Goal: Communication & Community: Answer question/provide support

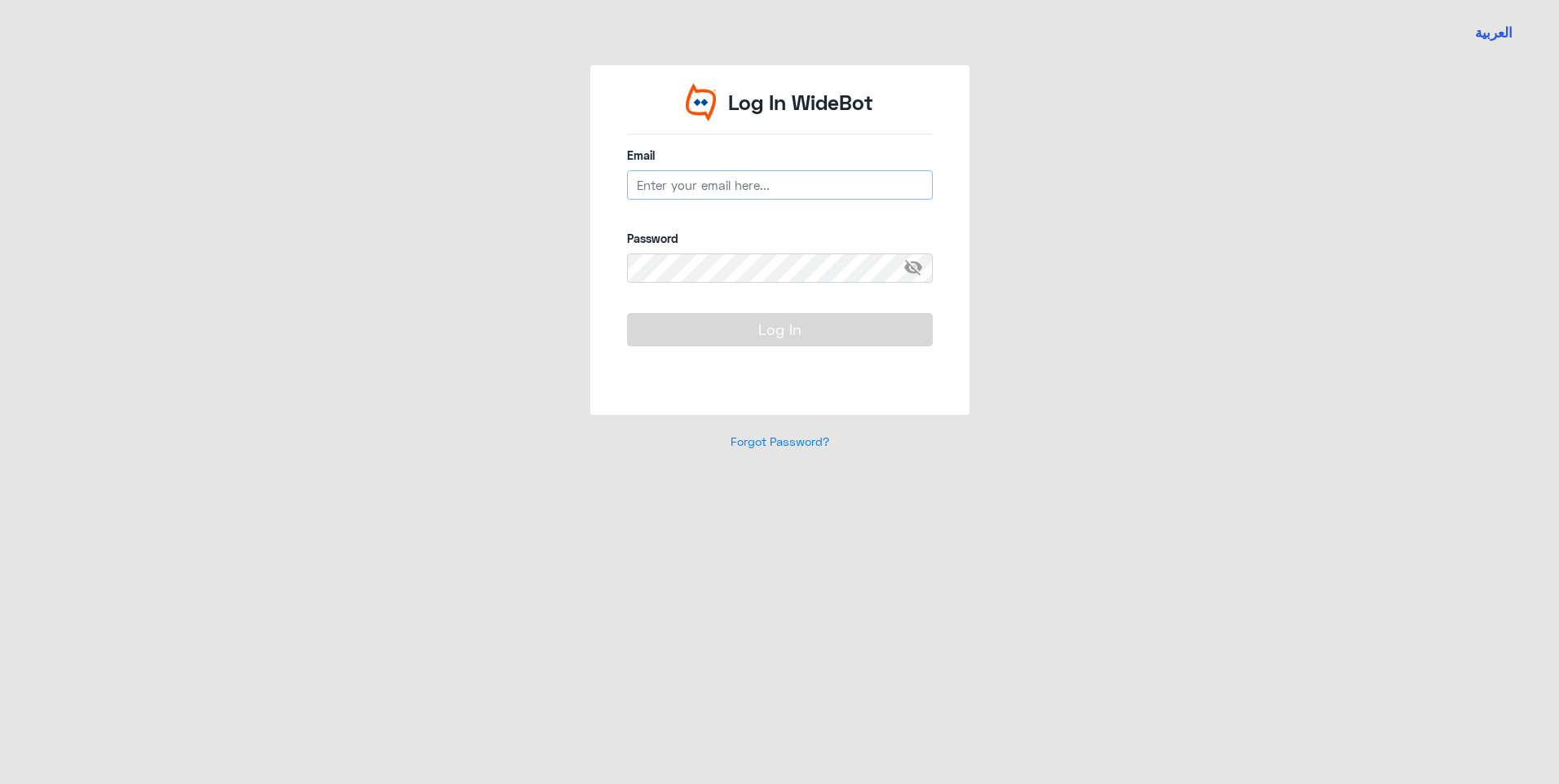
type input "[EMAIL_ADDRESS][DOMAIN_NAME]"
click at [786, 331] on button "Log In" at bounding box center [779, 329] width 306 height 33
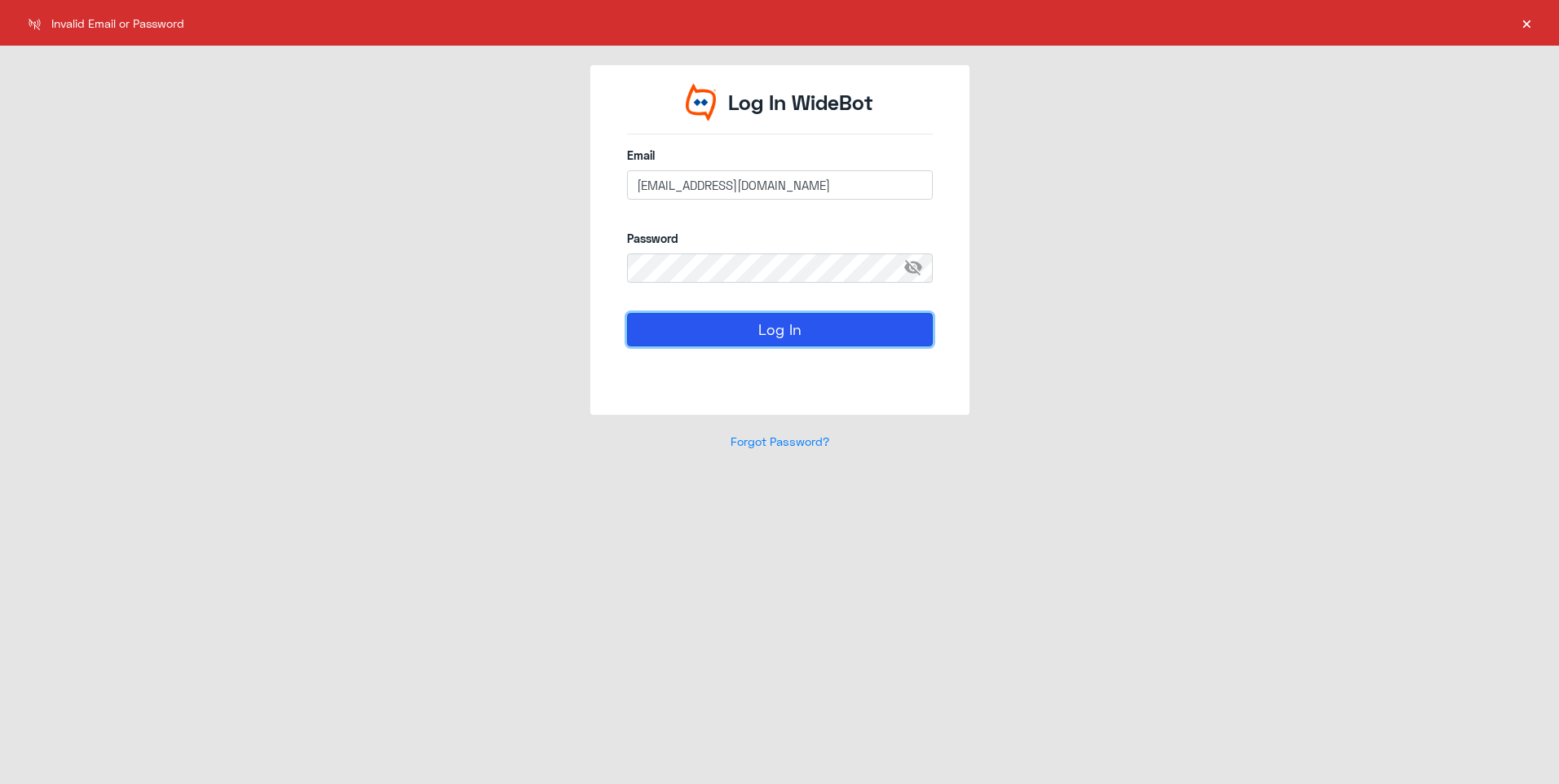
click at [786, 331] on button "Log In" at bounding box center [779, 329] width 306 height 33
click at [745, 328] on button "Log In" at bounding box center [779, 329] width 306 height 33
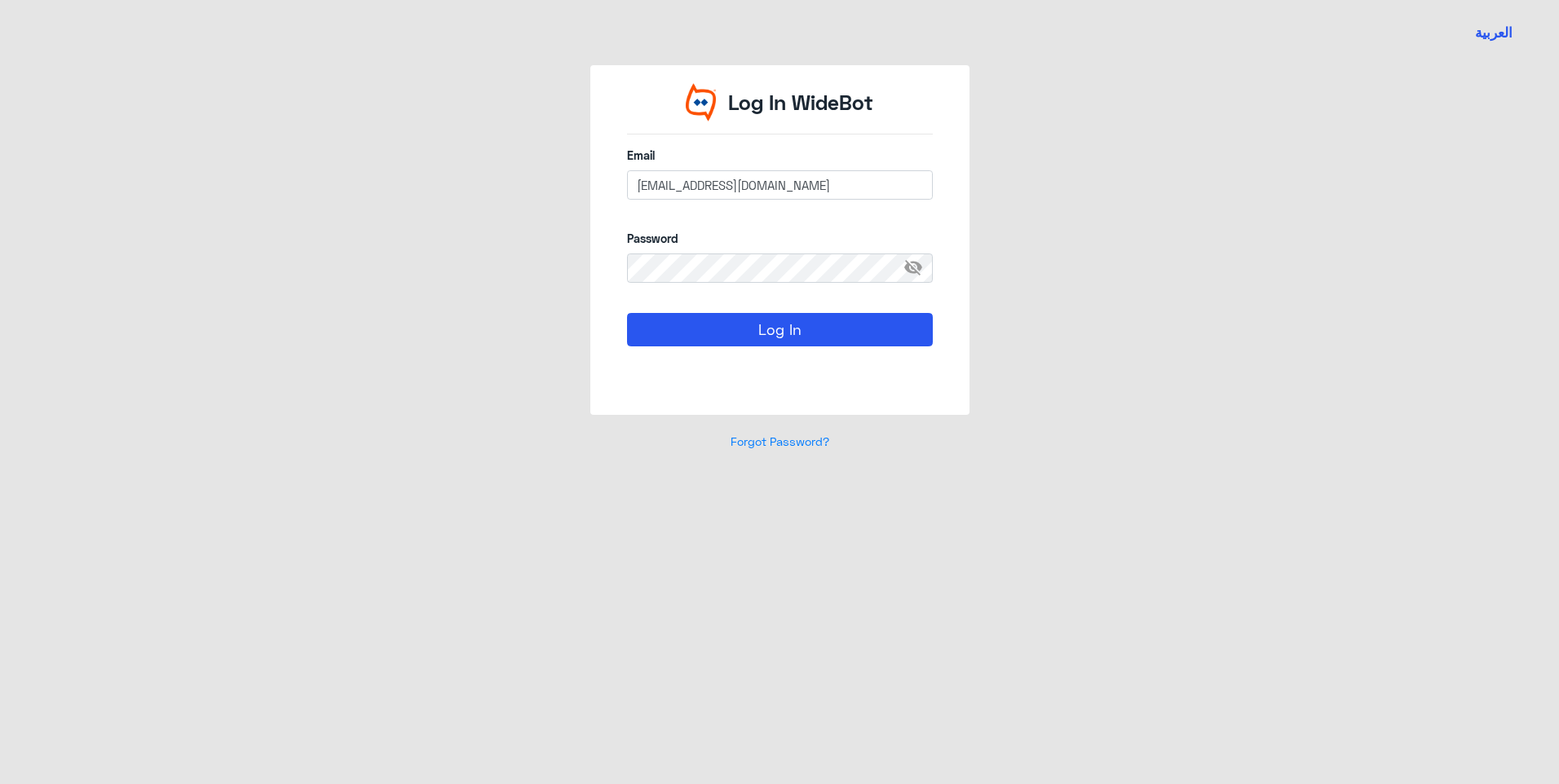
click at [904, 268] on span "visibility_off" at bounding box center [918, 268] width 29 height 29
click at [400, 263] on div "Log In WideBot Email [EMAIL_ADDRESS][DOMAIN_NAME] Password visibility Log In Fo…" at bounding box center [779, 267] width 930 height 404
click at [583, 372] on div "Log In WideBot Email [EMAIL_ADDRESS][DOMAIN_NAME] Password visibility Log In Fo…" at bounding box center [779, 267] width 930 height 404
click at [644, 340] on button "Log In" at bounding box center [779, 329] width 306 height 33
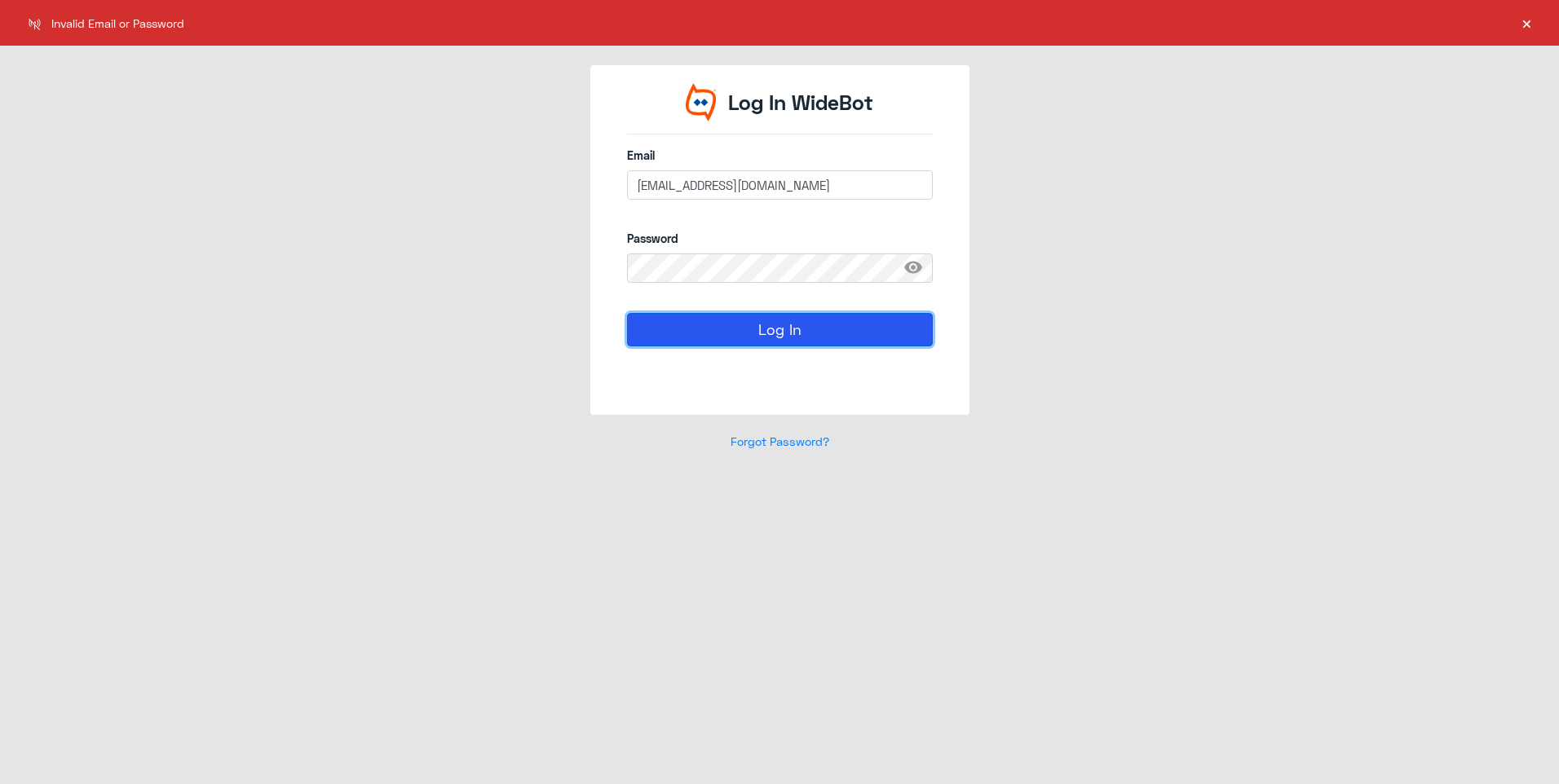
click at [646, 335] on button "Log In" at bounding box center [779, 329] width 306 height 33
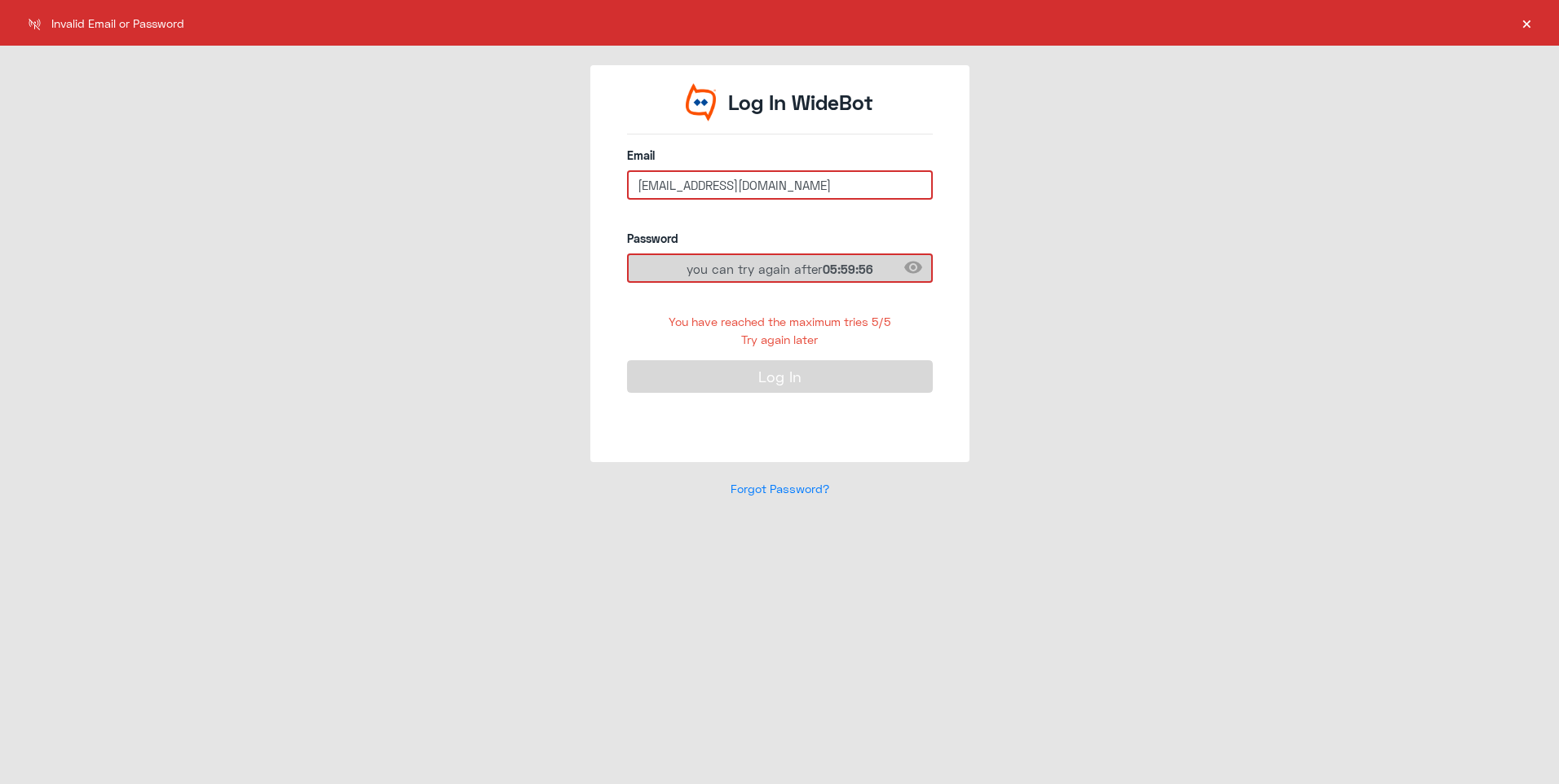
click at [746, 276] on span "you can try again after 05:59:56" at bounding box center [779, 268] width 186 height 17
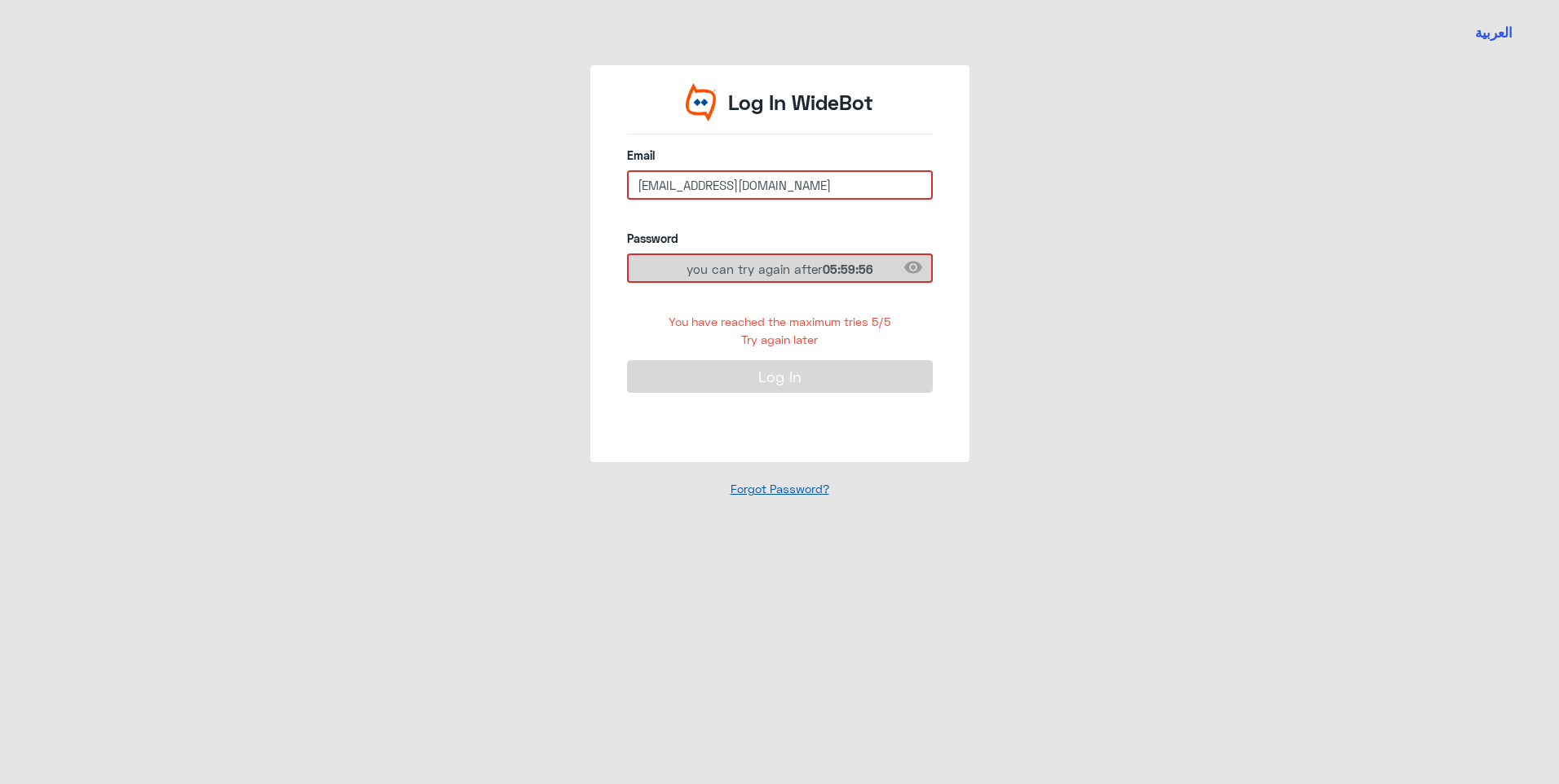
click at [770, 487] on link "Forgot Password?" at bounding box center [779, 488] width 99 height 14
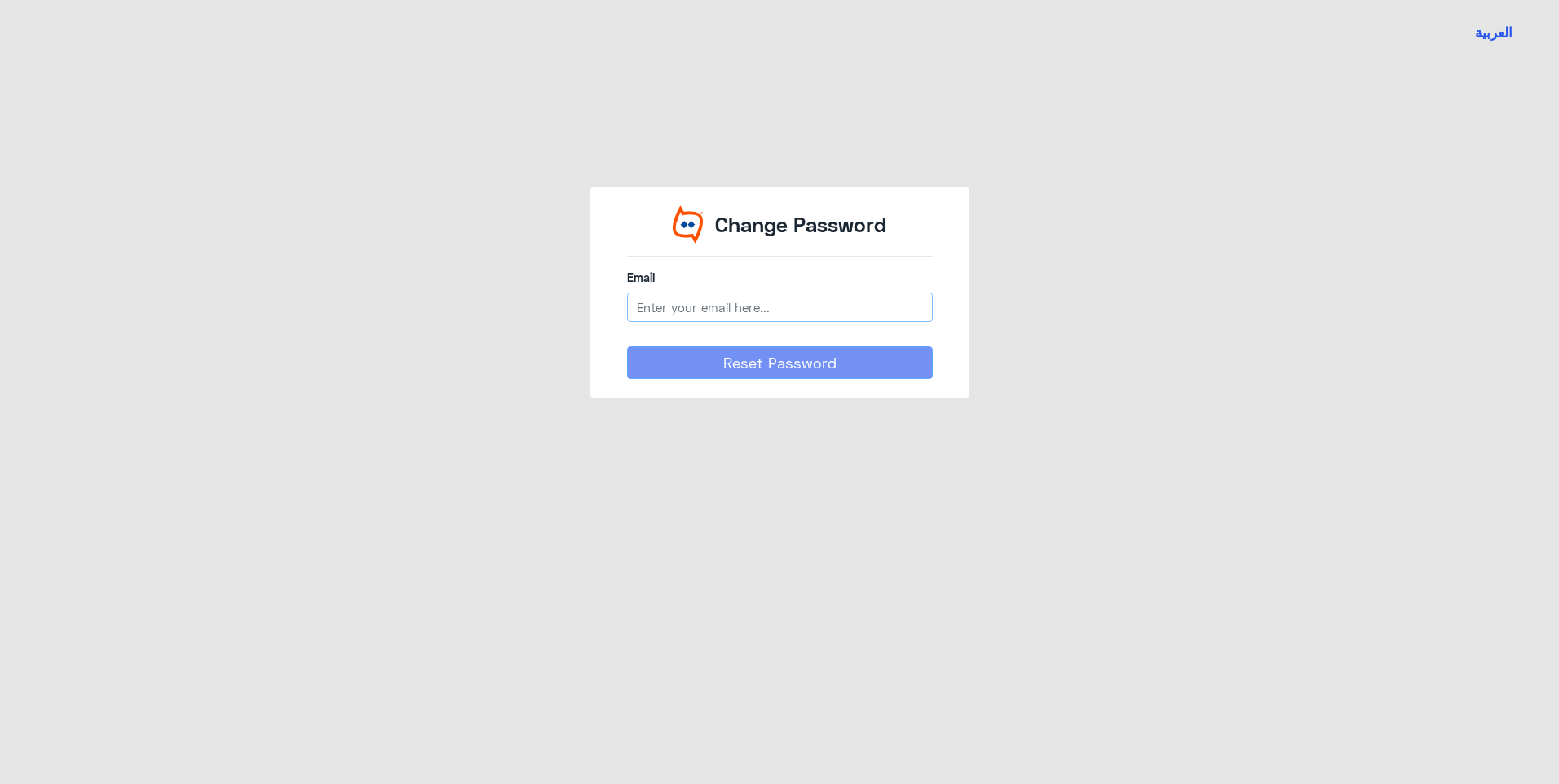
click at [822, 316] on input "email" at bounding box center [779, 307] width 306 height 29
type input "[EMAIL_ADDRESS][DOMAIN_NAME]"
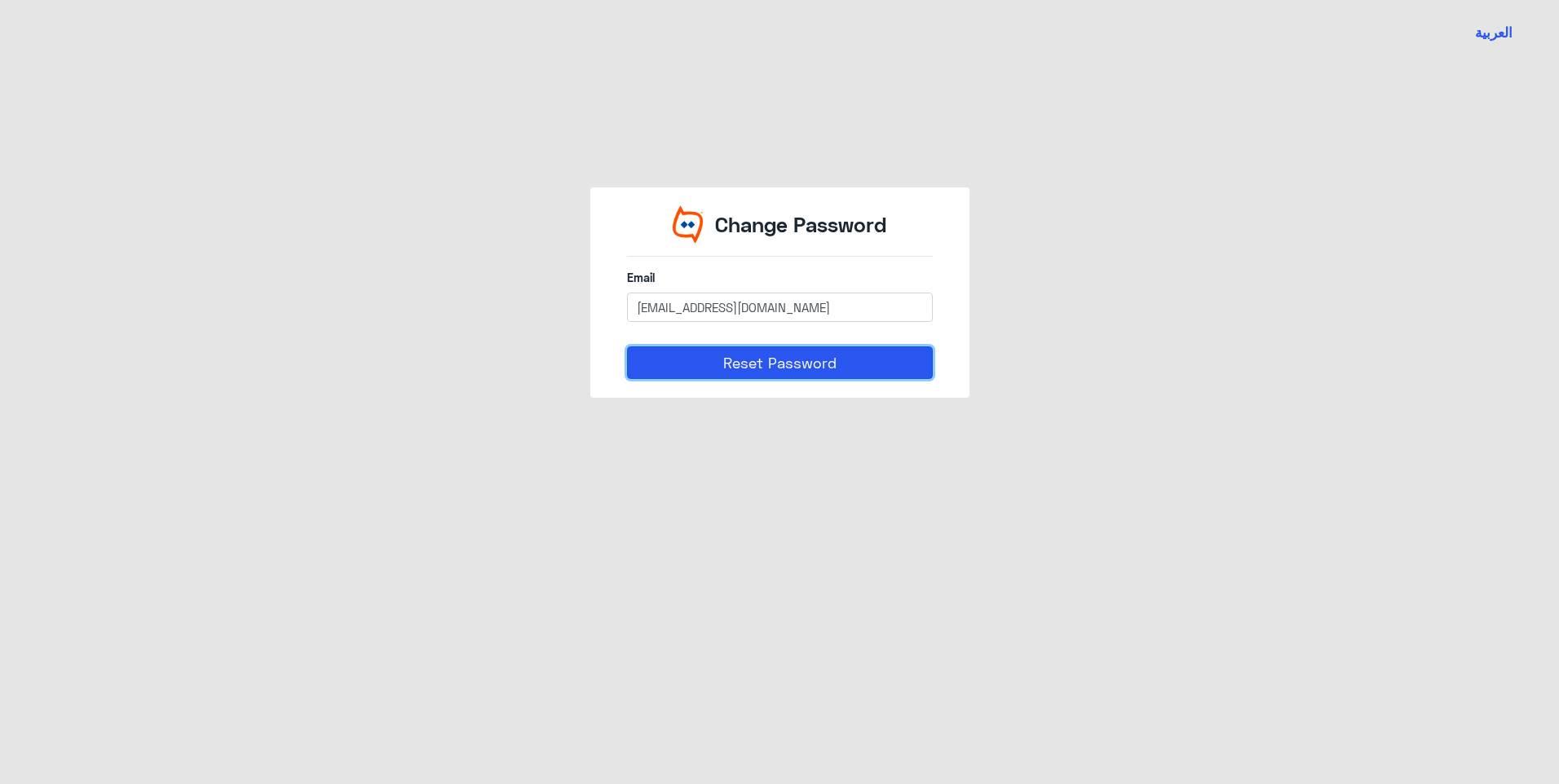
click at [810, 367] on button "Reset Password" at bounding box center [779, 363] width 306 height 33
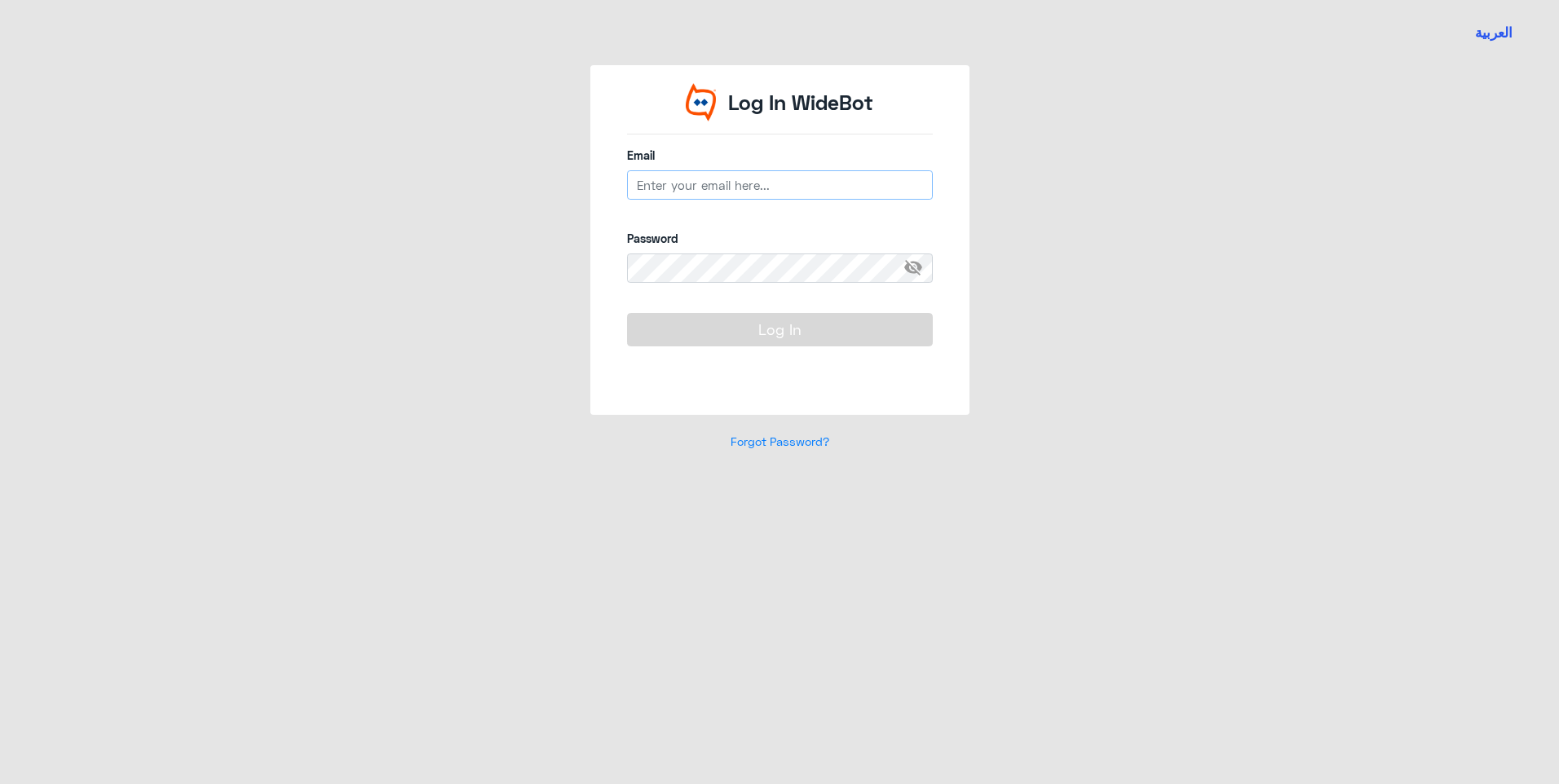
type input "[EMAIL_ADDRESS][DOMAIN_NAME]"
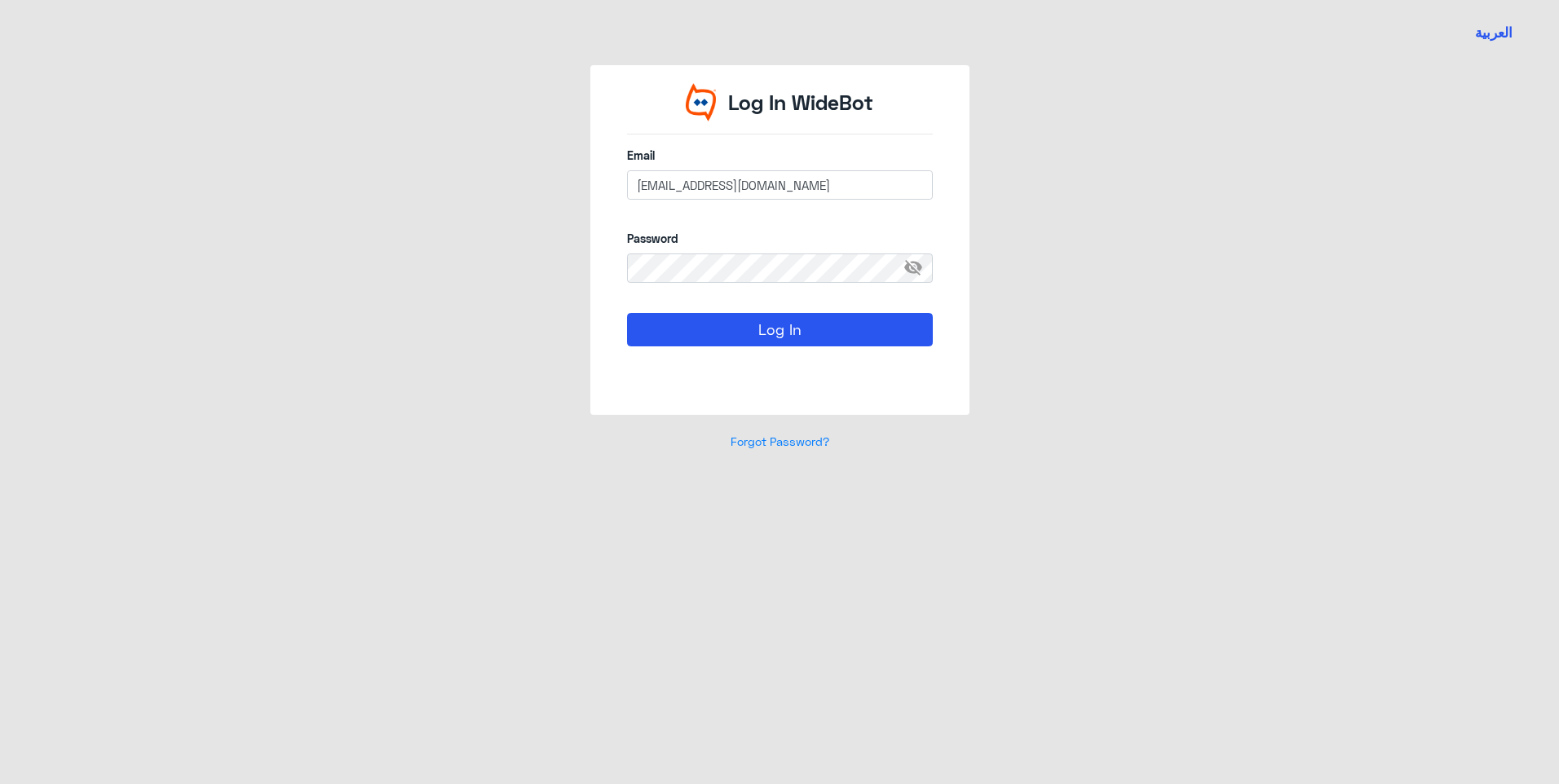
click at [924, 270] on span "visibility_off" at bounding box center [918, 268] width 29 height 29
click at [835, 312] on form "Email [EMAIL_ADDRESS][DOMAIN_NAME] Password visibility Log In" at bounding box center [779, 266] width 306 height 237
click at [833, 339] on button "Log In" at bounding box center [779, 329] width 306 height 33
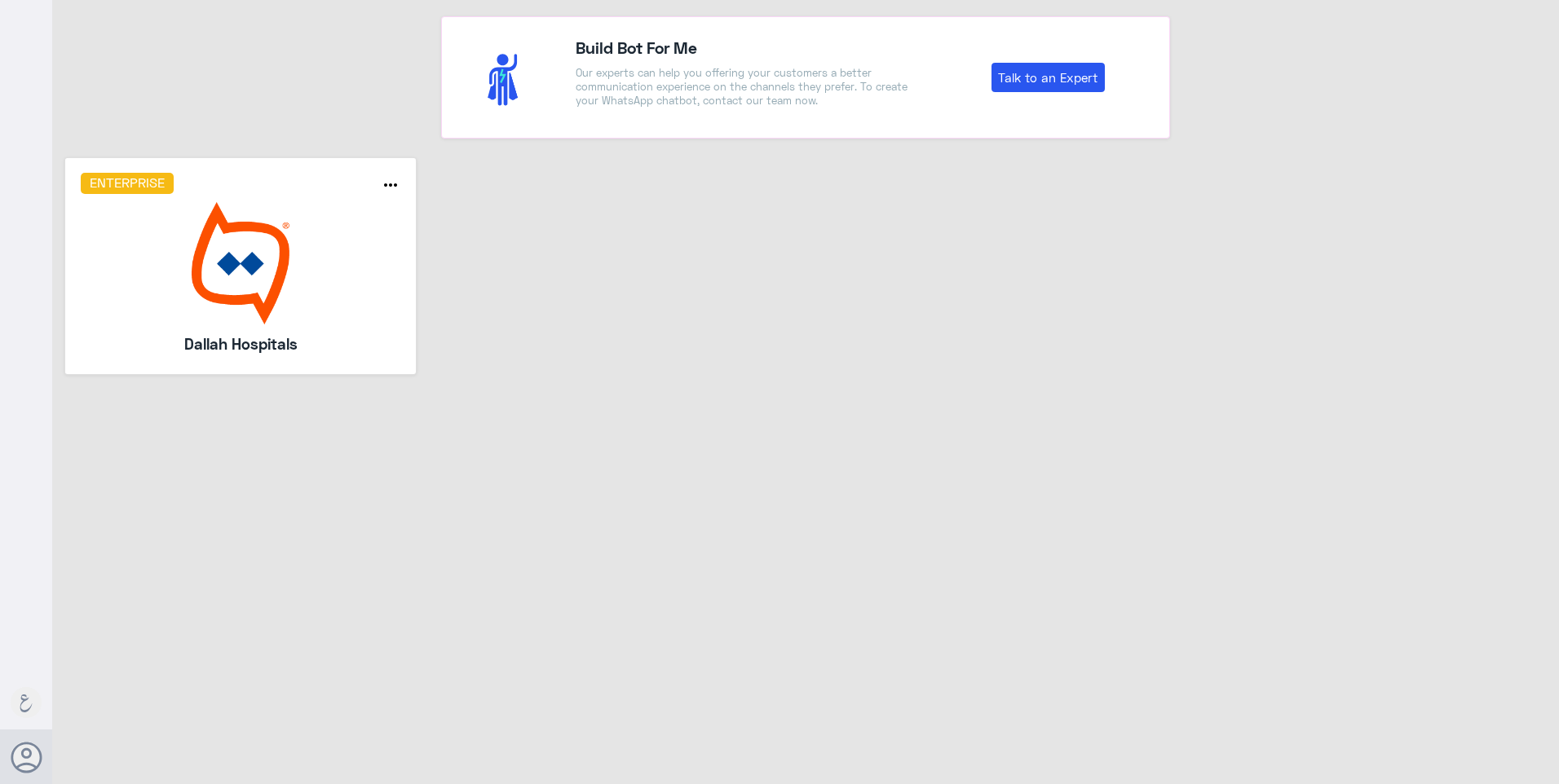
click at [335, 281] on img at bounding box center [240, 263] width 320 height 122
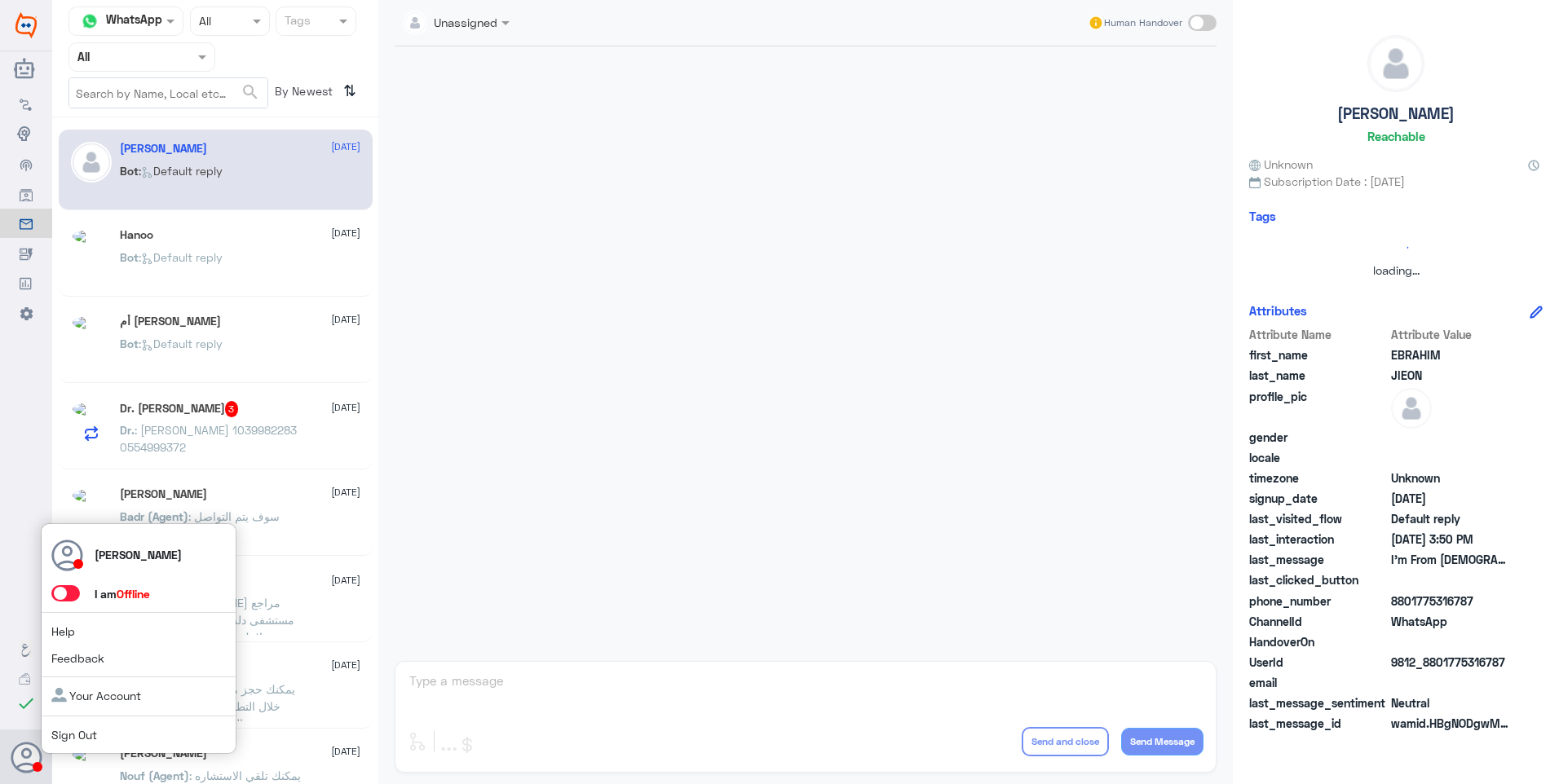
click at [74, 593] on span at bounding box center [65, 593] width 28 height 16
click at [0, 0] on input "checkbox" at bounding box center [0, 0] width 0 height 0
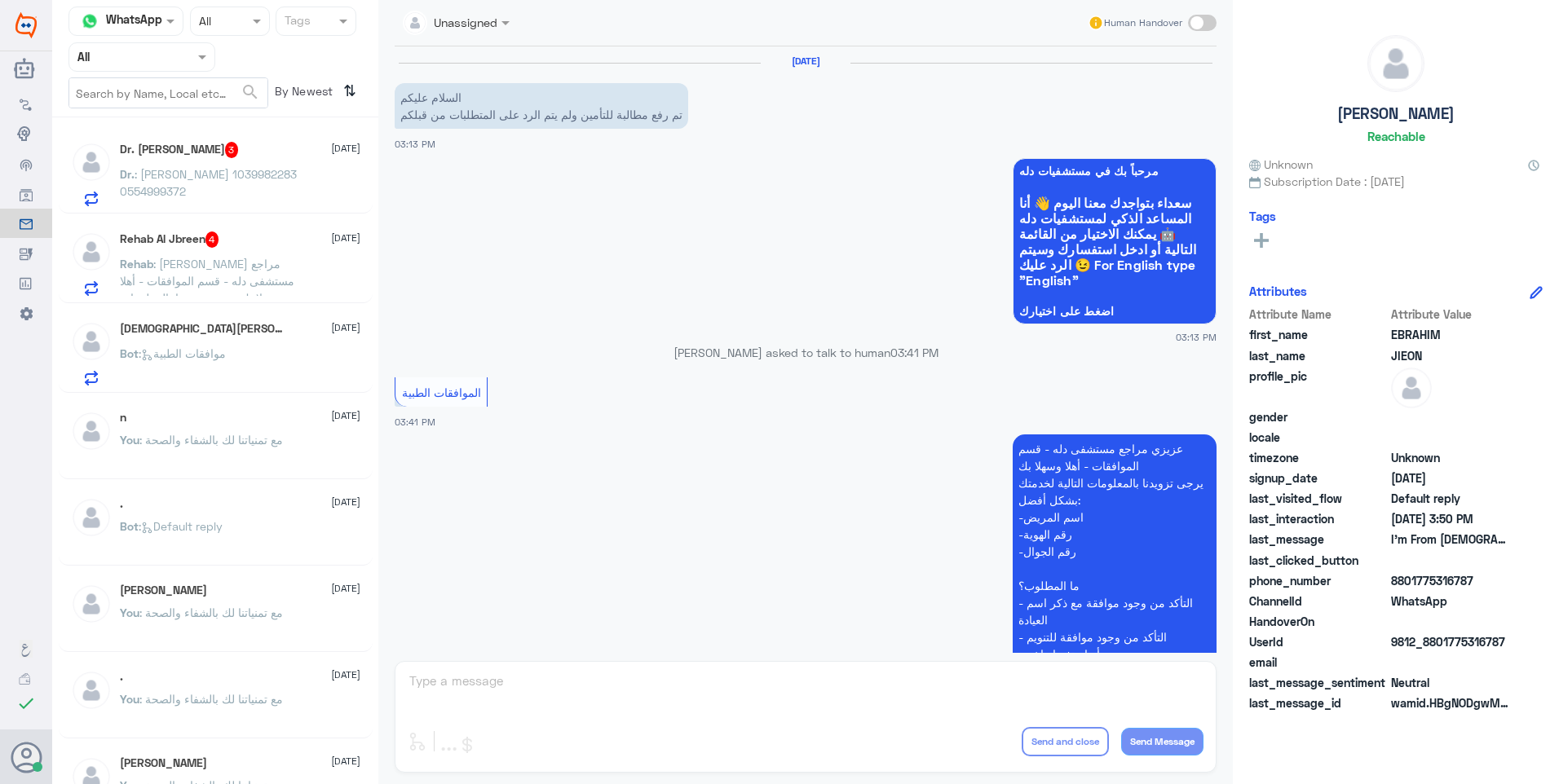
scroll to position [299, 0]
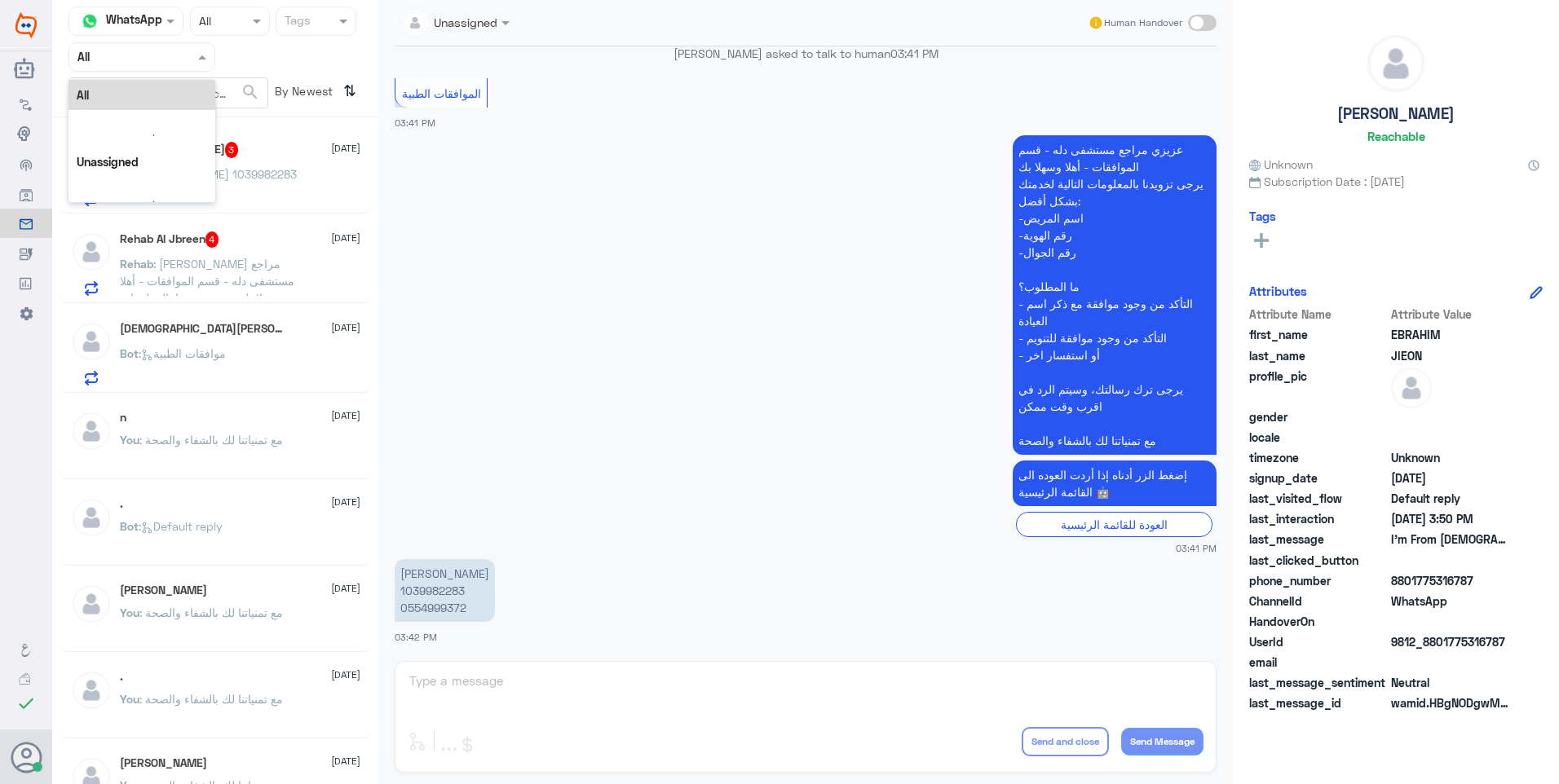
click at [158, 62] on input "text" at bounding box center [122, 56] width 90 height 19
click at [135, 198] on Team "Your Team" at bounding box center [132, 201] width 55 height 14
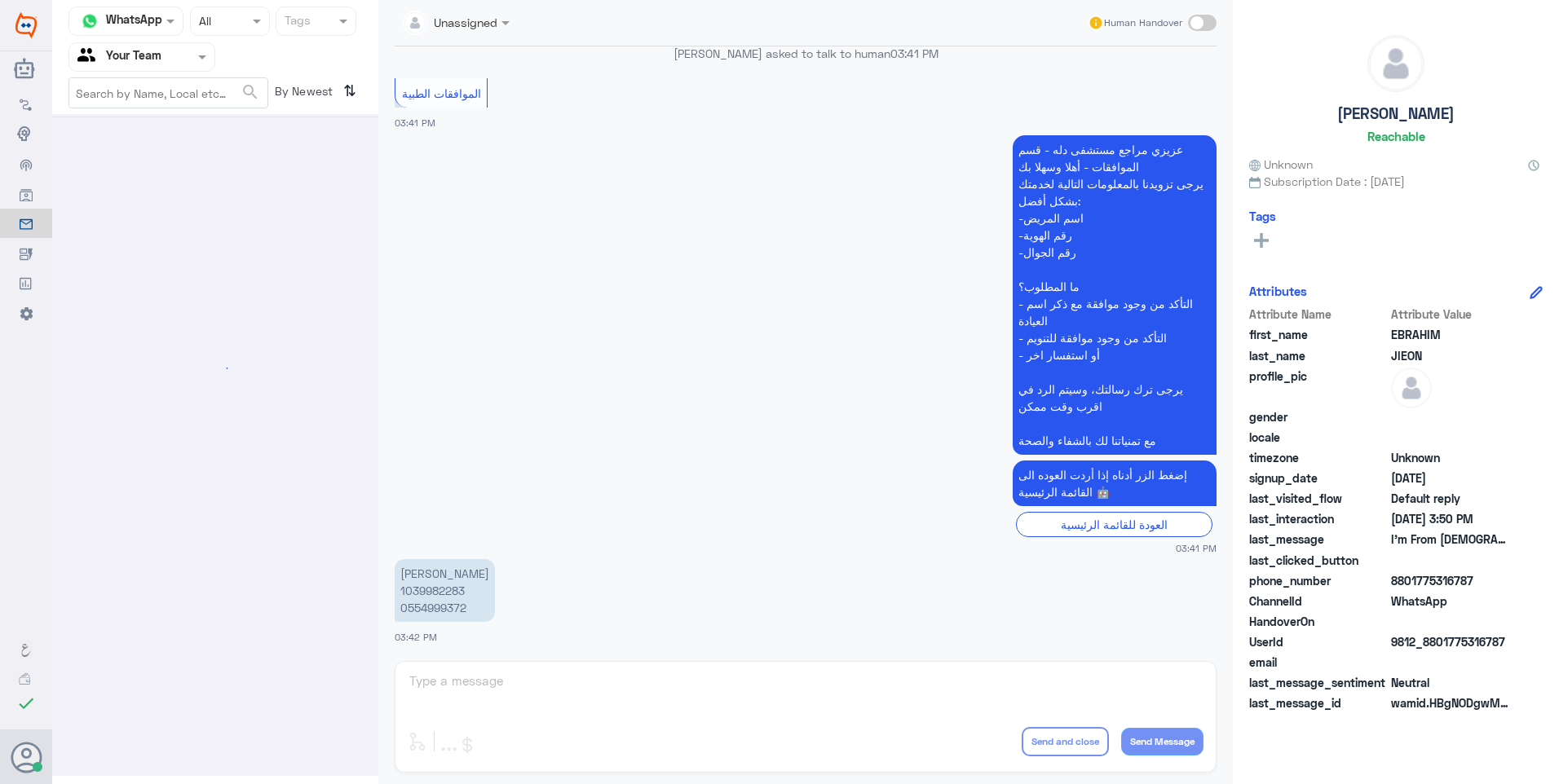
scroll to position [0, 0]
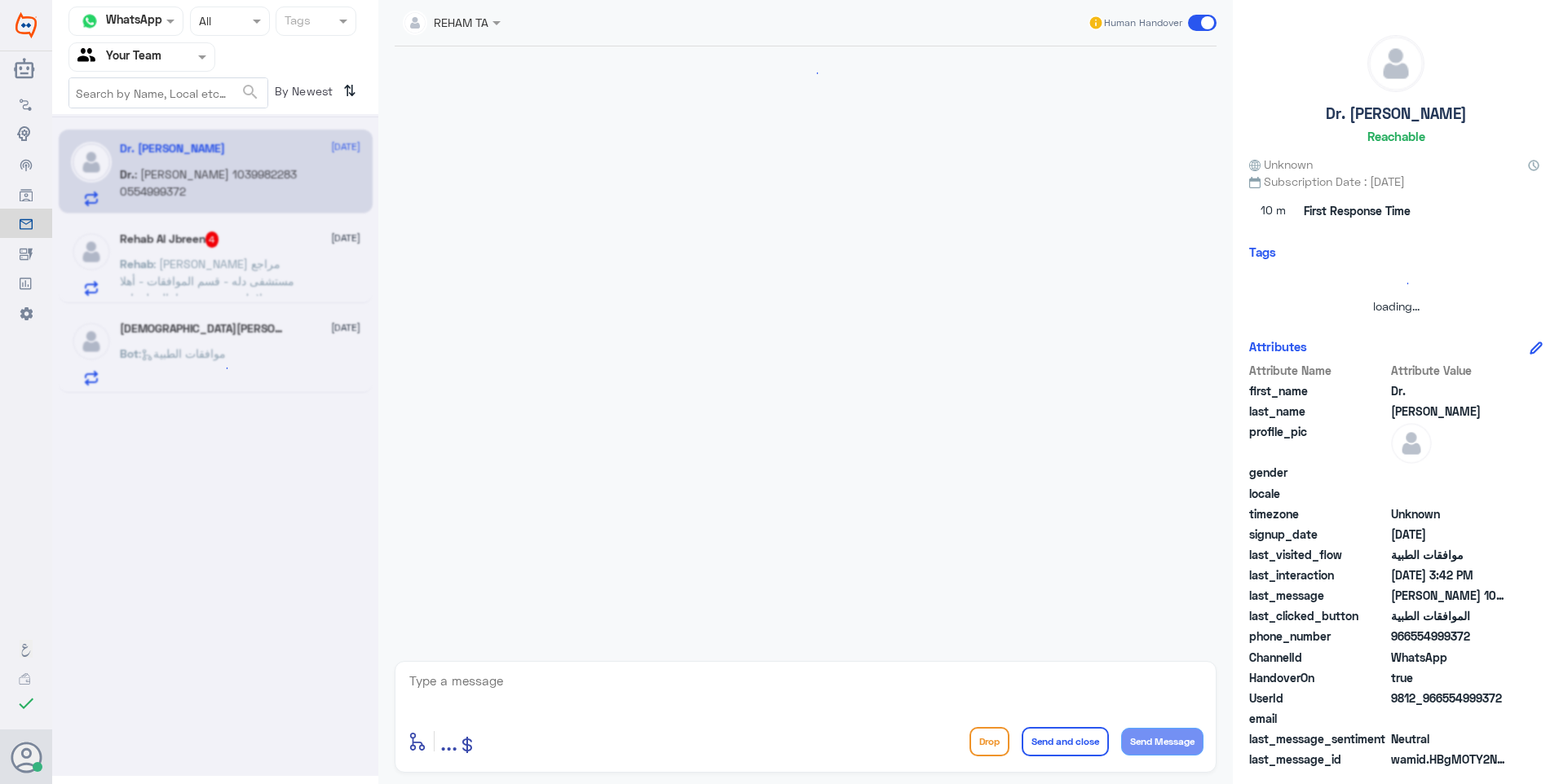
click at [229, 20] on div at bounding box center [229, 21] width 78 height 19
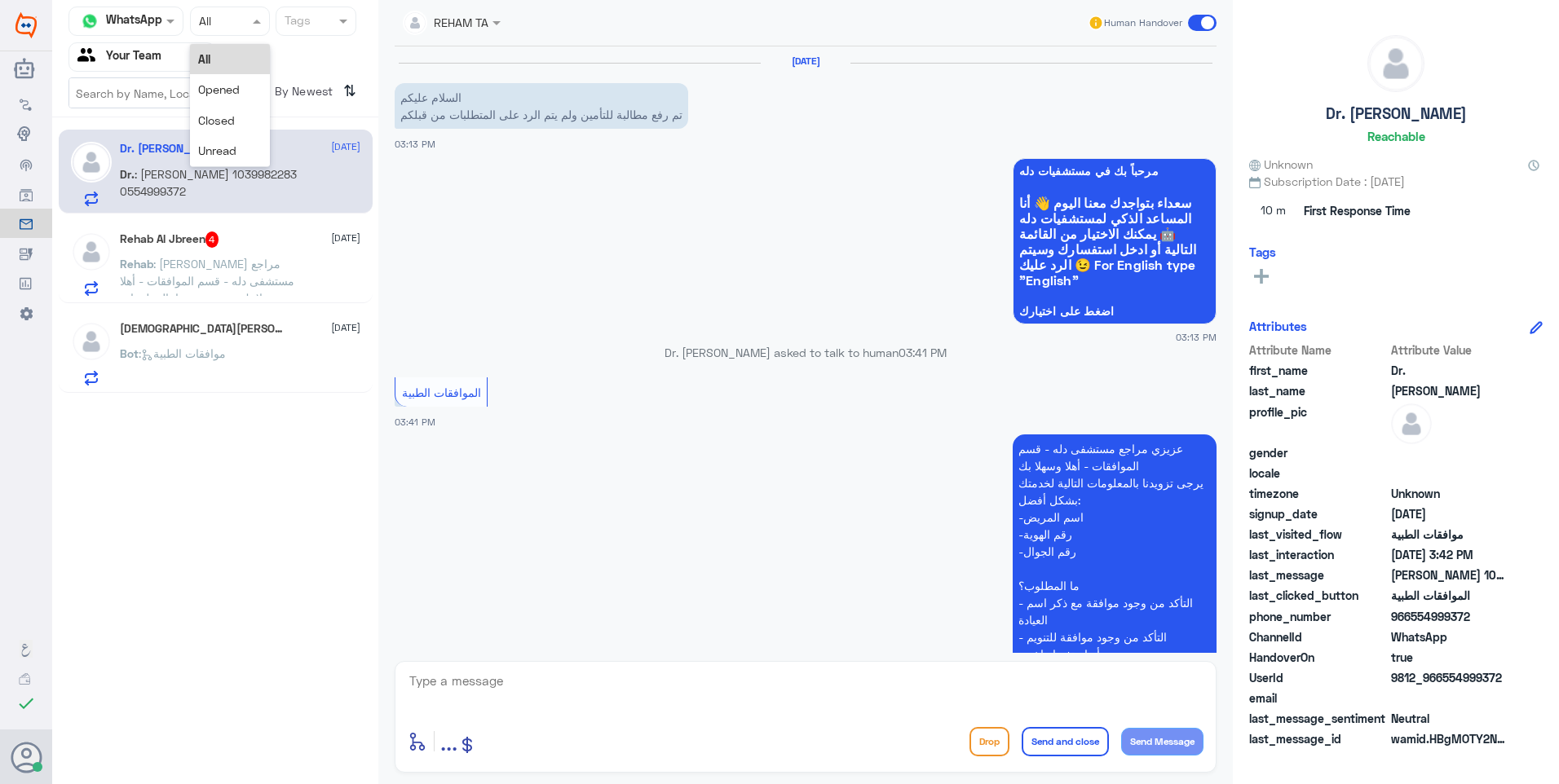
scroll to position [299, 0]
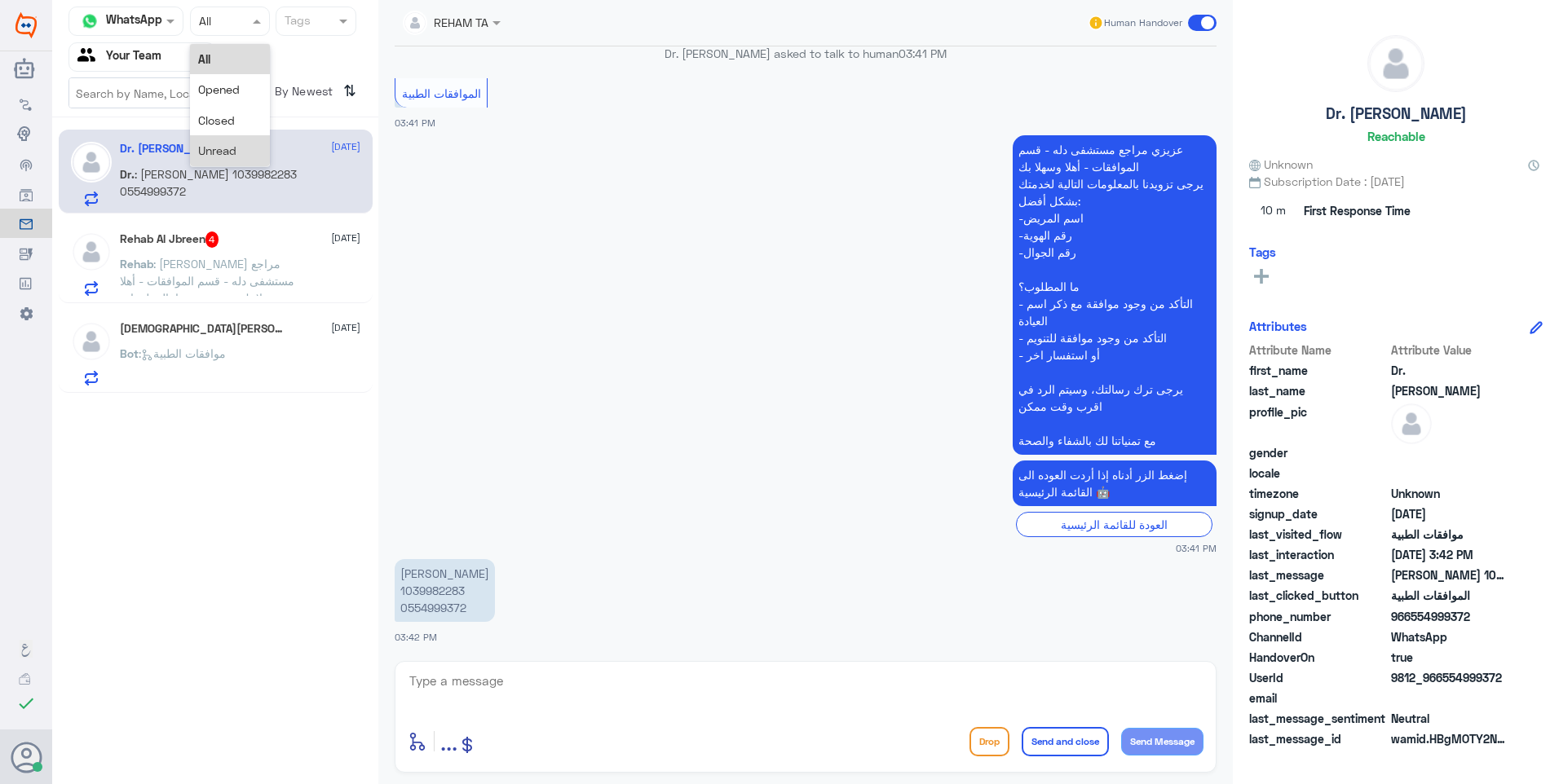
click at [230, 141] on div "Unread" at bounding box center [229, 150] width 80 height 30
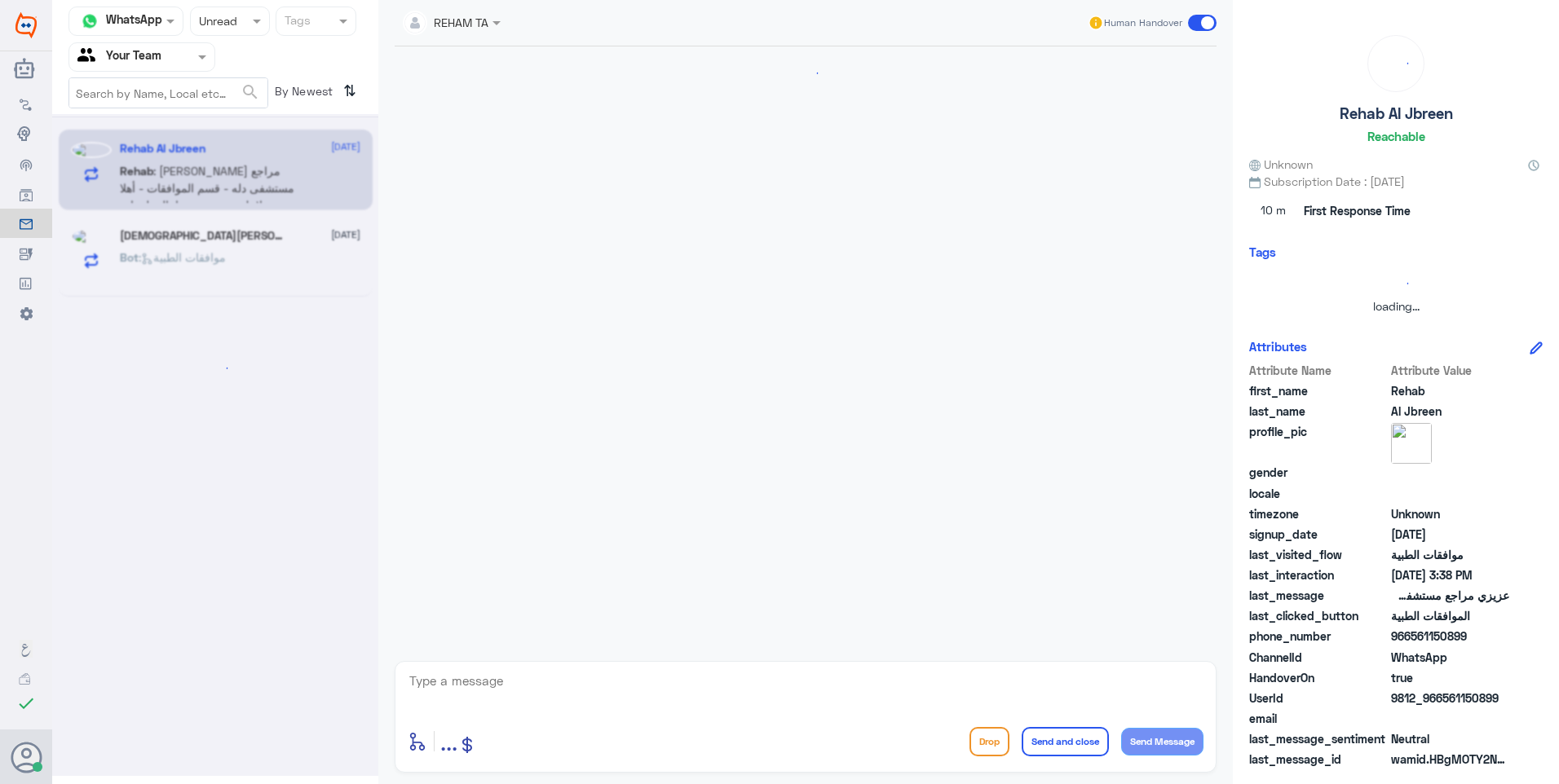
scroll to position [735, 0]
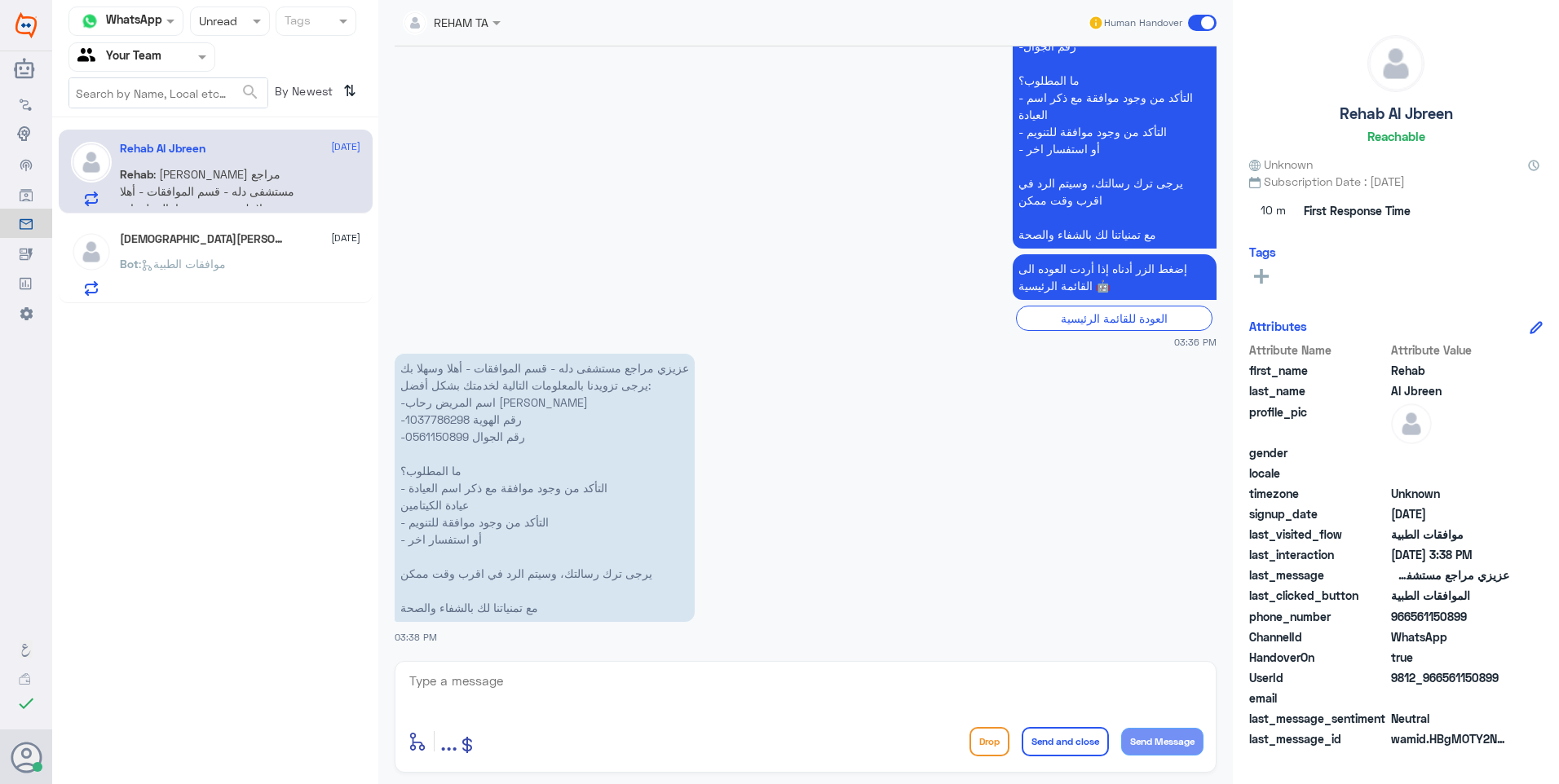
click at [457, 418] on p "عزيزي مراجع مستشفى دله - قسم الموافقات - أهلا وسهلا بك يرجى تزويدنا بالمعلومات …" at bounding box center [544, 488] width 300 height 268
click at [457, 417] on p "عزيزي مراجع مستشفى دله - قسم الموافقات - أهلا وسهلا بك يرجى تزويدنا بالمعلومات …" at bounding box center [544, 488] width 300 height 268
copy p "1037786298"
click at [499, 689] on textarea at bounding box center [804, 690] width 795 height 40
type textarea "مراجعتك في دلة النخيل ولا نمار؟"
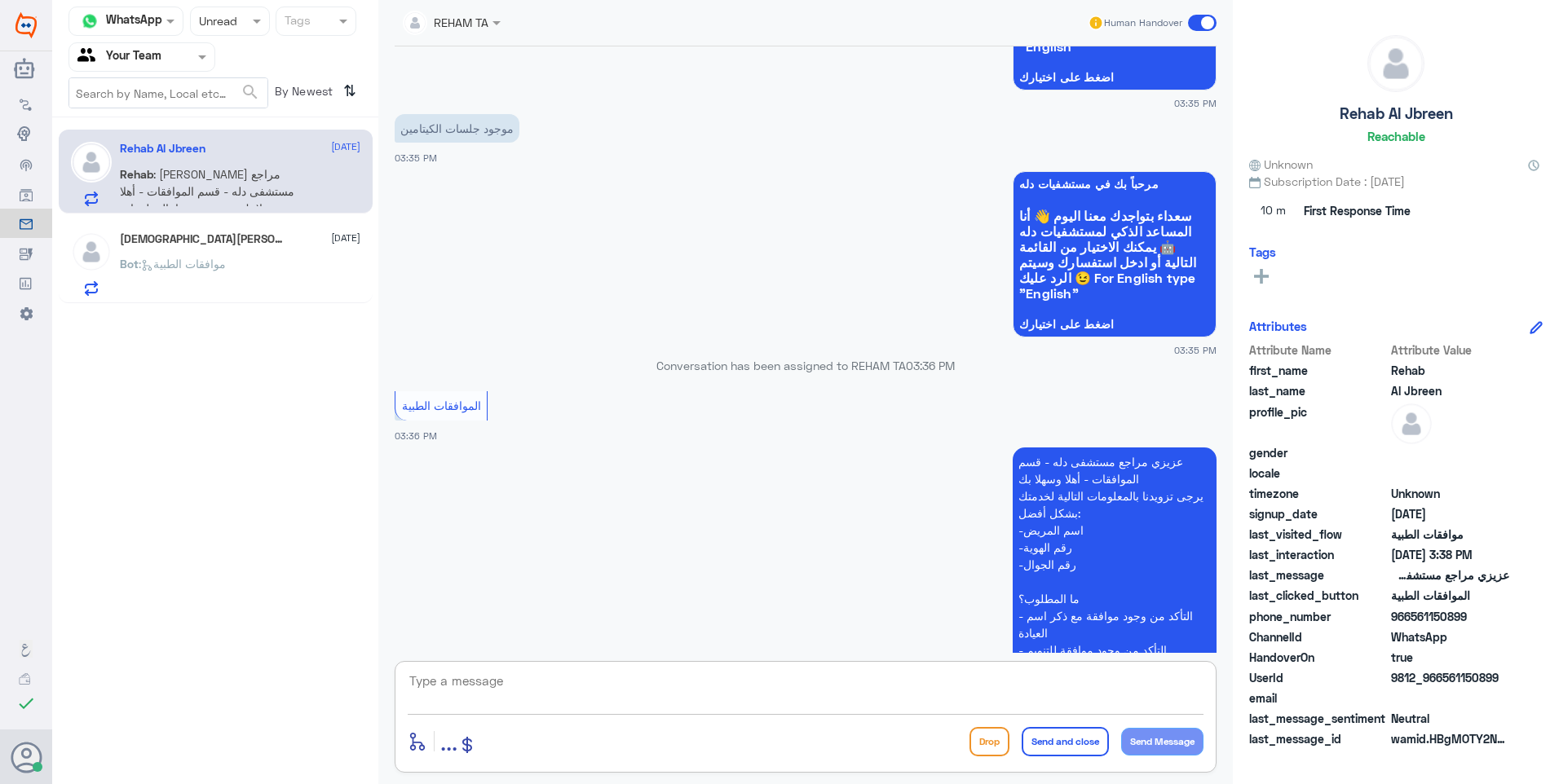
scroll to position [787, 0]
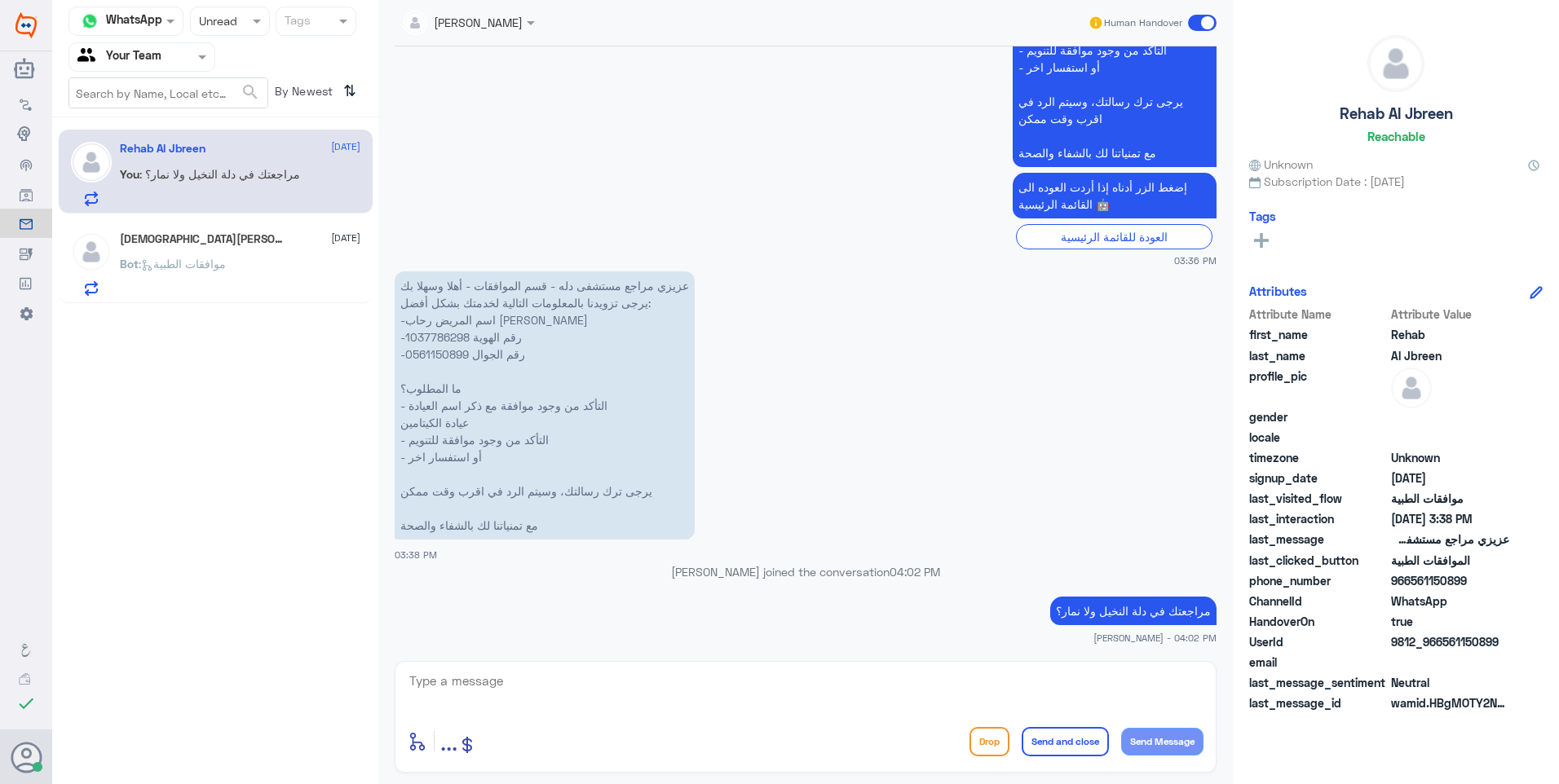
click at [322, 264] on div "Bot : موافقات الطبية" at bounding box center [239, 277] width 240 height 36
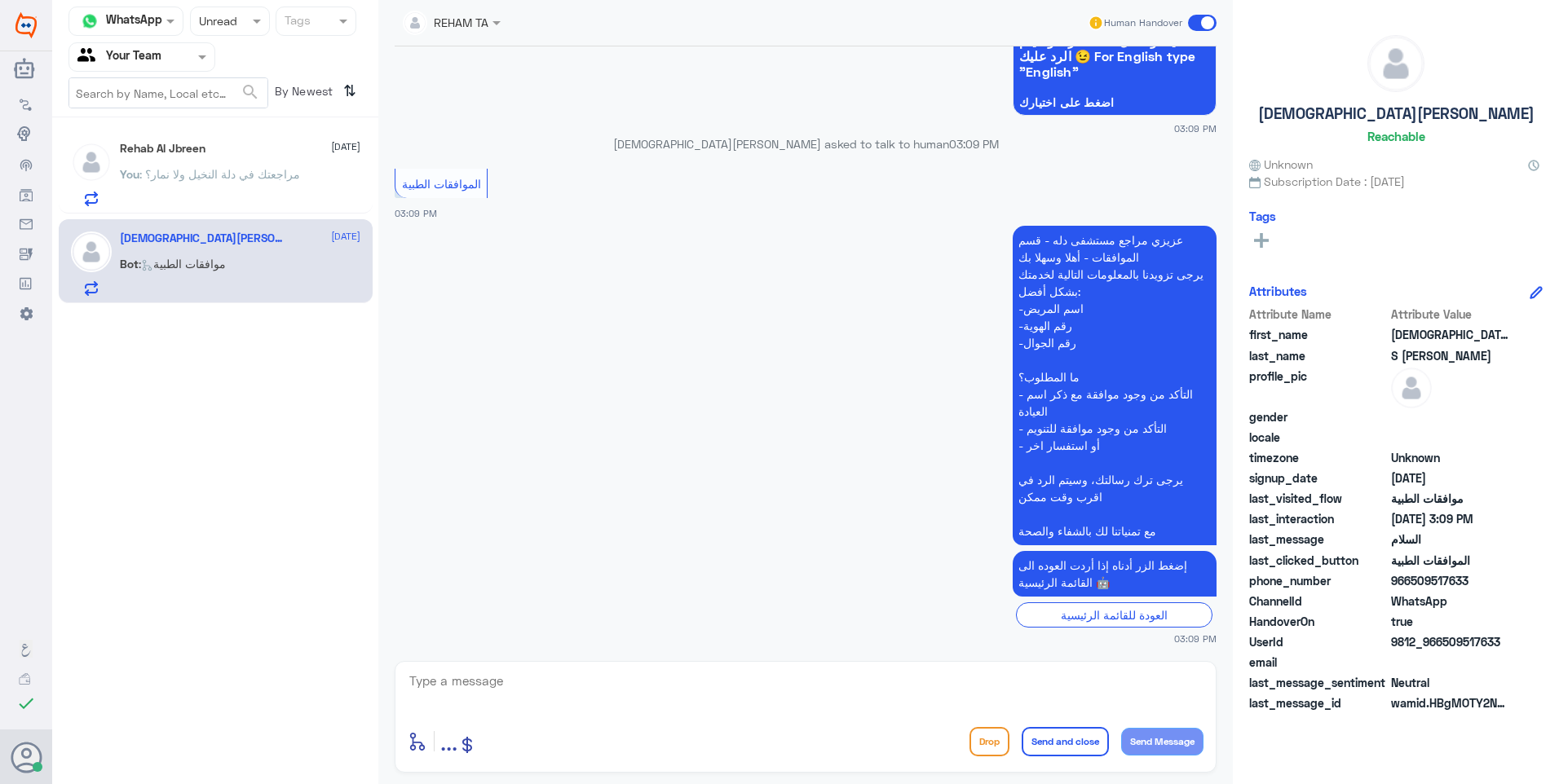
scroll to position [192, 0]
click at [647, 693] on textarea at bounding box center [804, 690] width 795 height 40
type textarea "وعليكم السلام ارجو توضيح استفسارك وتزويدي برقم الملف او الهوية"
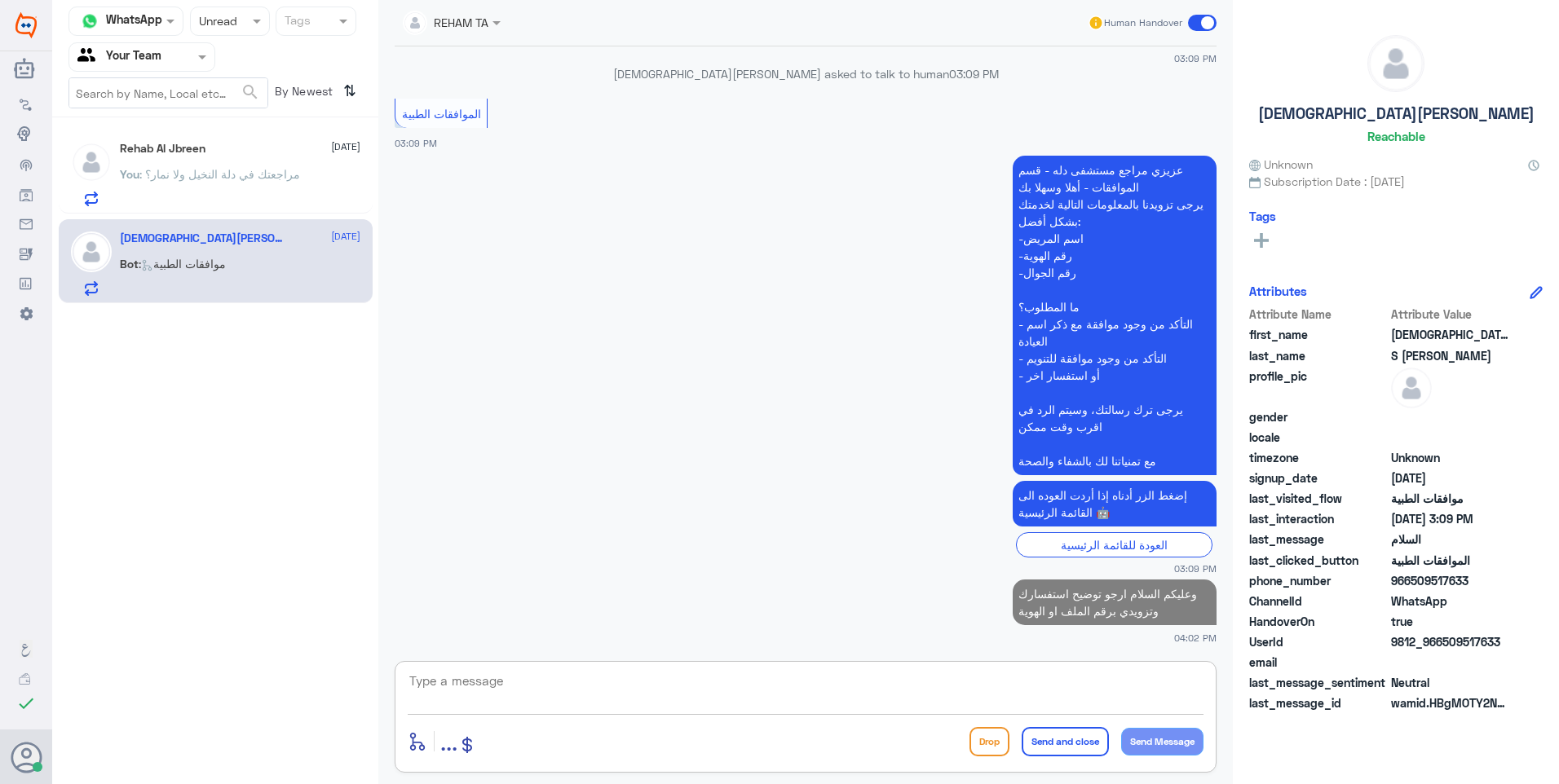
click at [179, 55] on div at bounding box center [141, 56] width 145 height 19
click at [163, 133] on div "Your Inbox" at bounding box center [142, 145] width 147 height 37
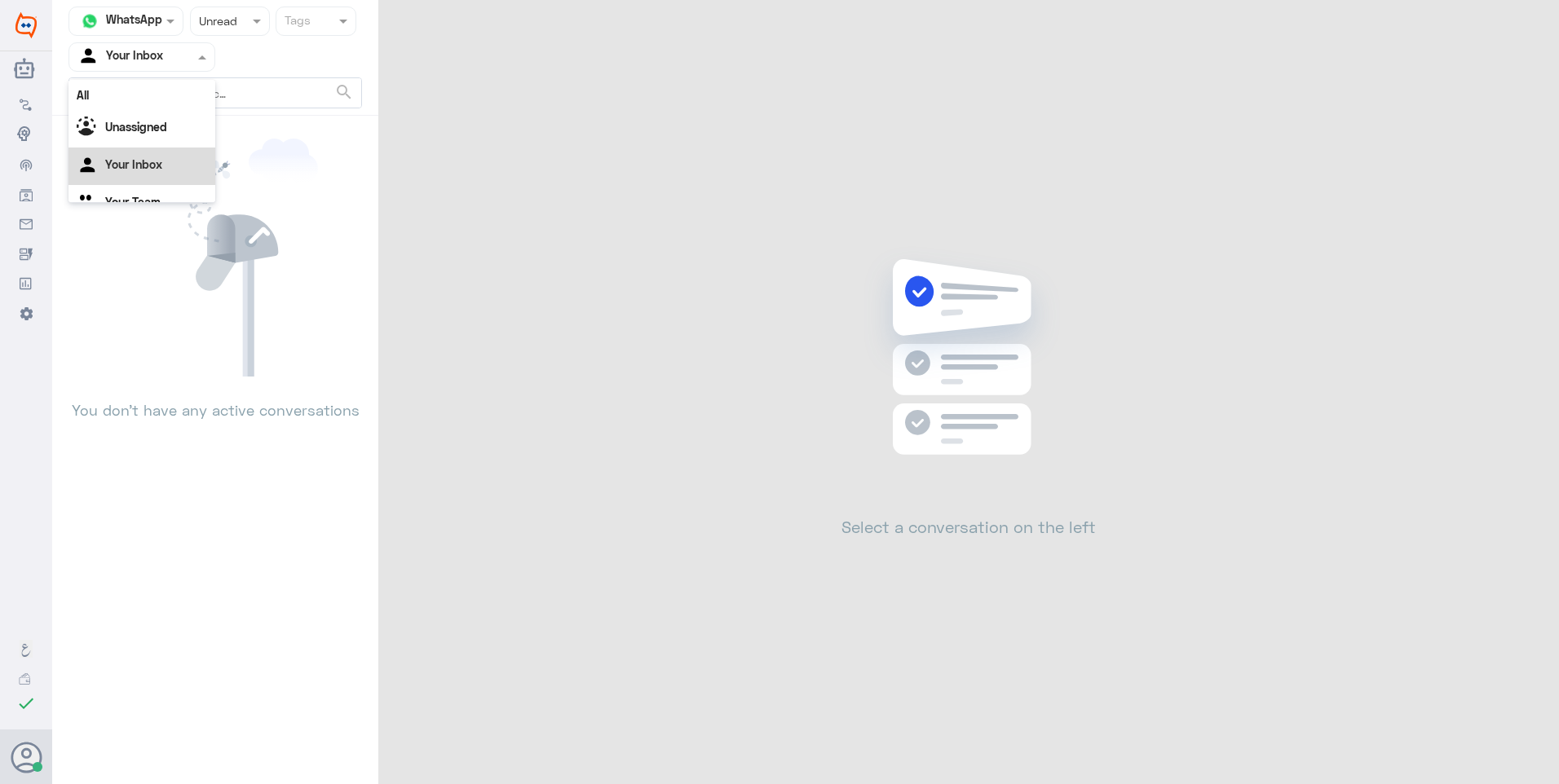
click at [177, 63] on div at bounding box center [141, 56] width 145 height 19
click at [166, 183] on div "Your Team" at bounding box center [142, 183] width 147 height 37
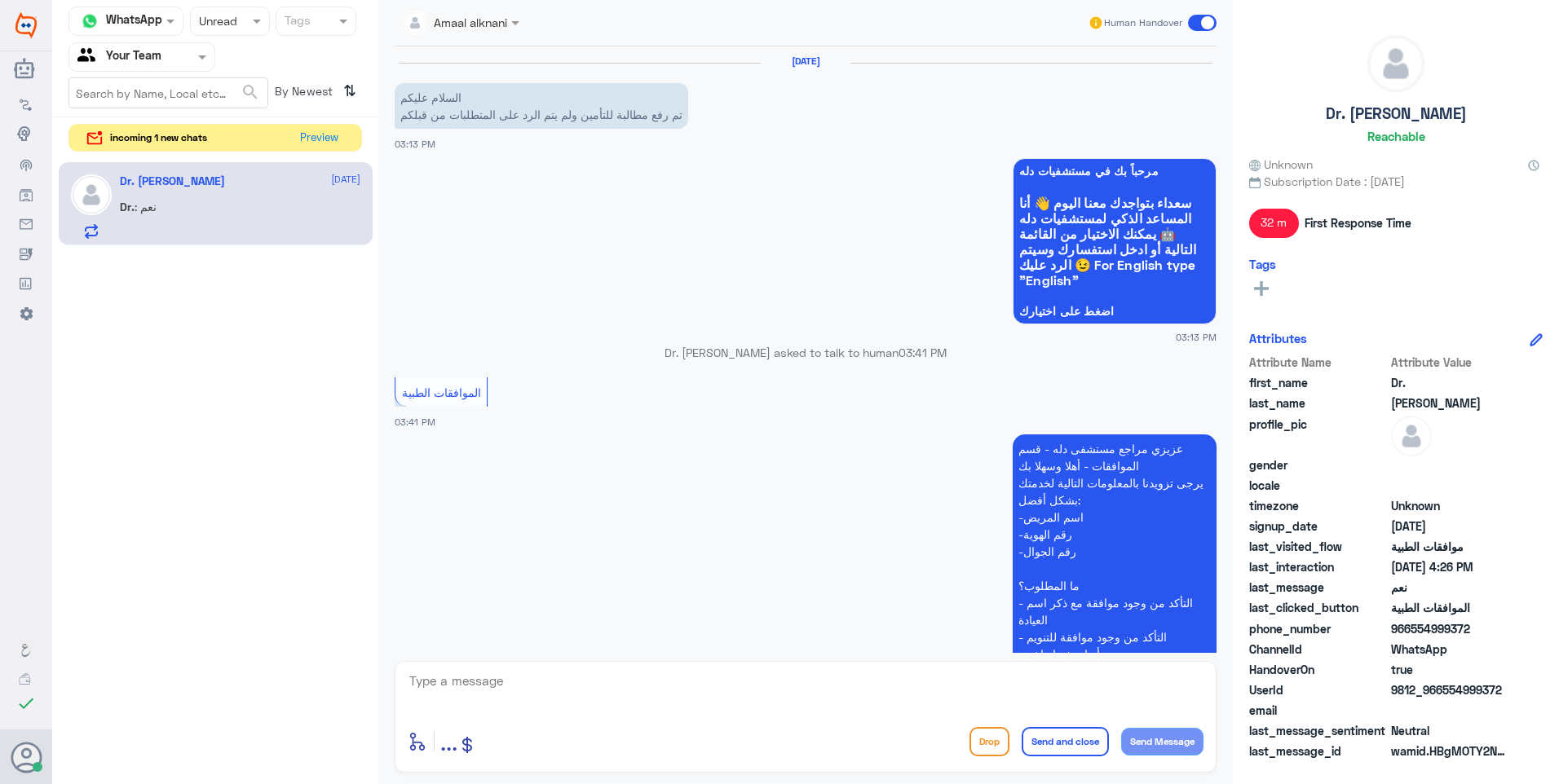
scroll to position [545, 0]
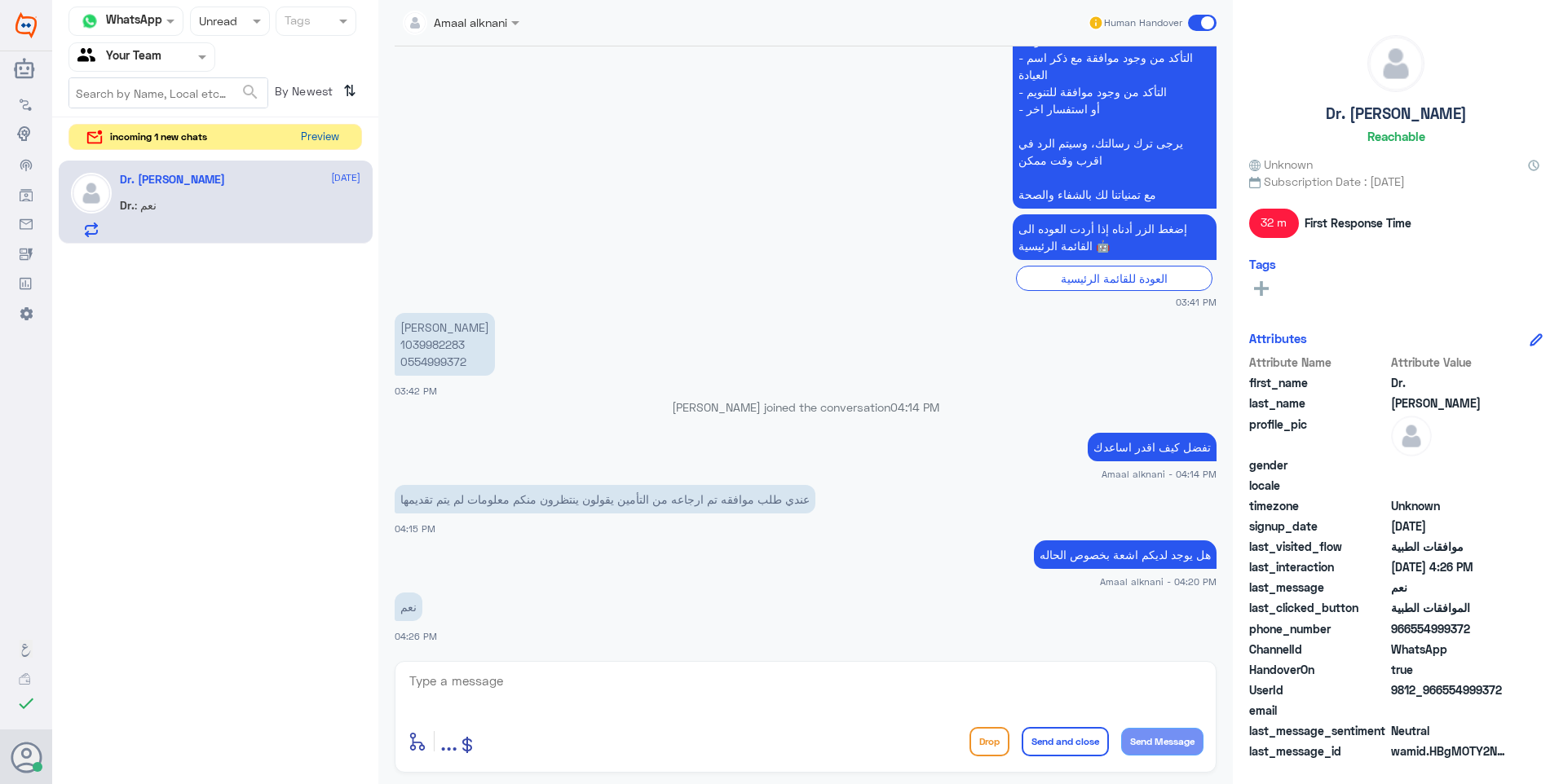
click at [308, 132] on button "Preview" at bounding box center [320, 138] width 51 height 25
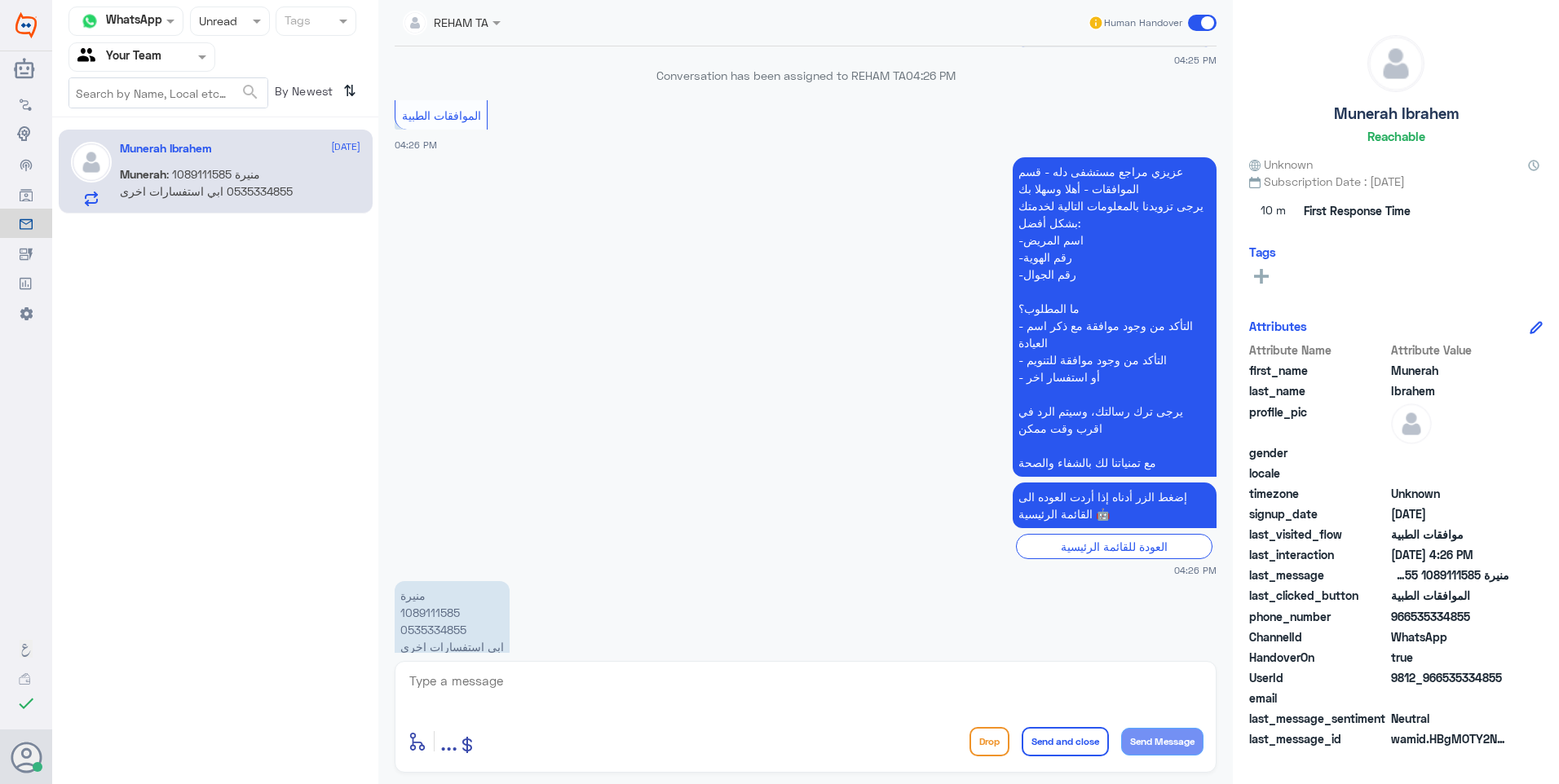
scroll to position [299, 0]
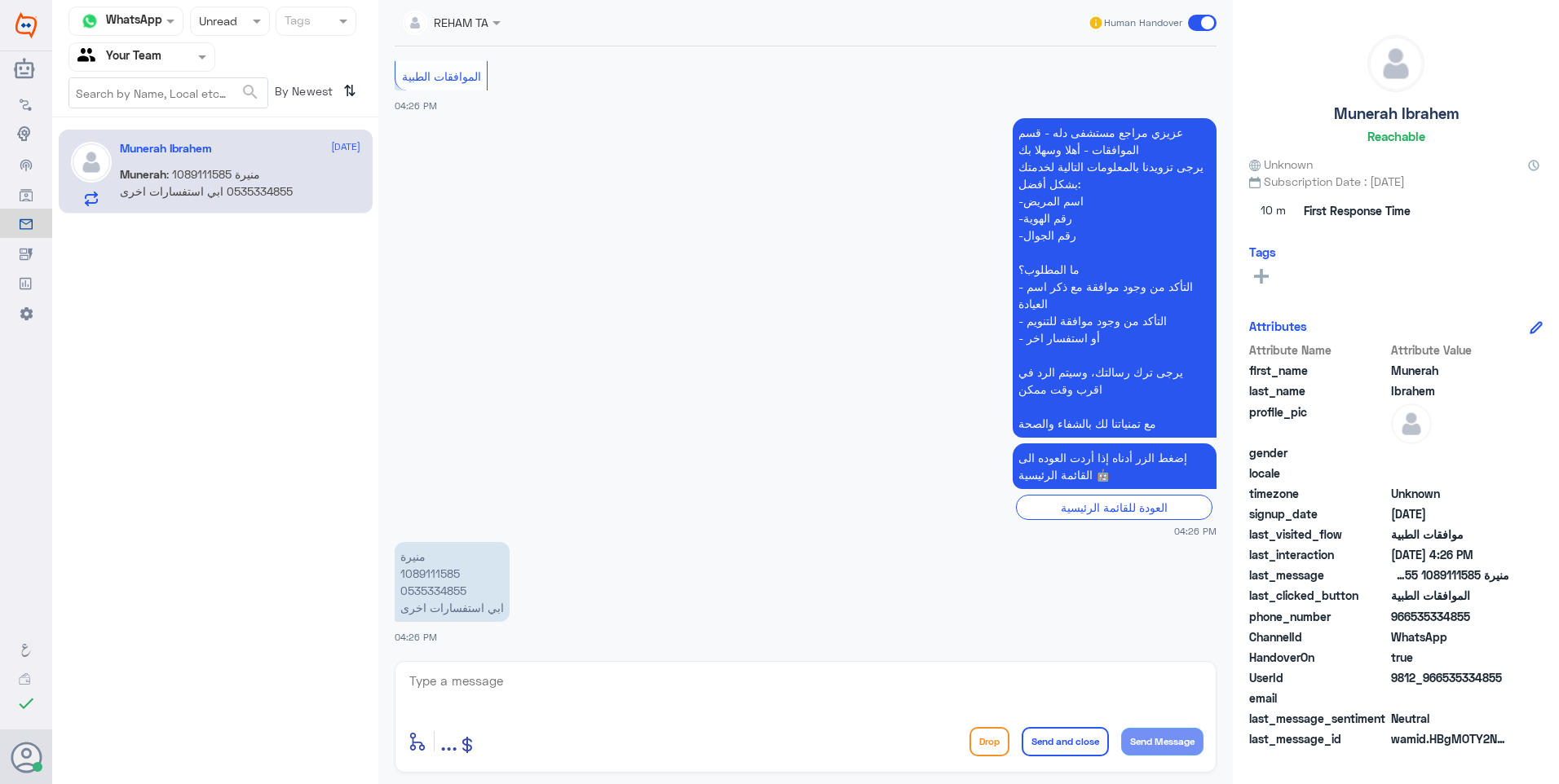
click at [455, 577] on p "منيرة 1089111585 0535334855 ابي استفسارات اخرى" at bounding box center [452, 582] width 115 height 80
copy p "1089111585"
click at [504, 694] on textarea at bounding box center [804, 690] width 795 height 40
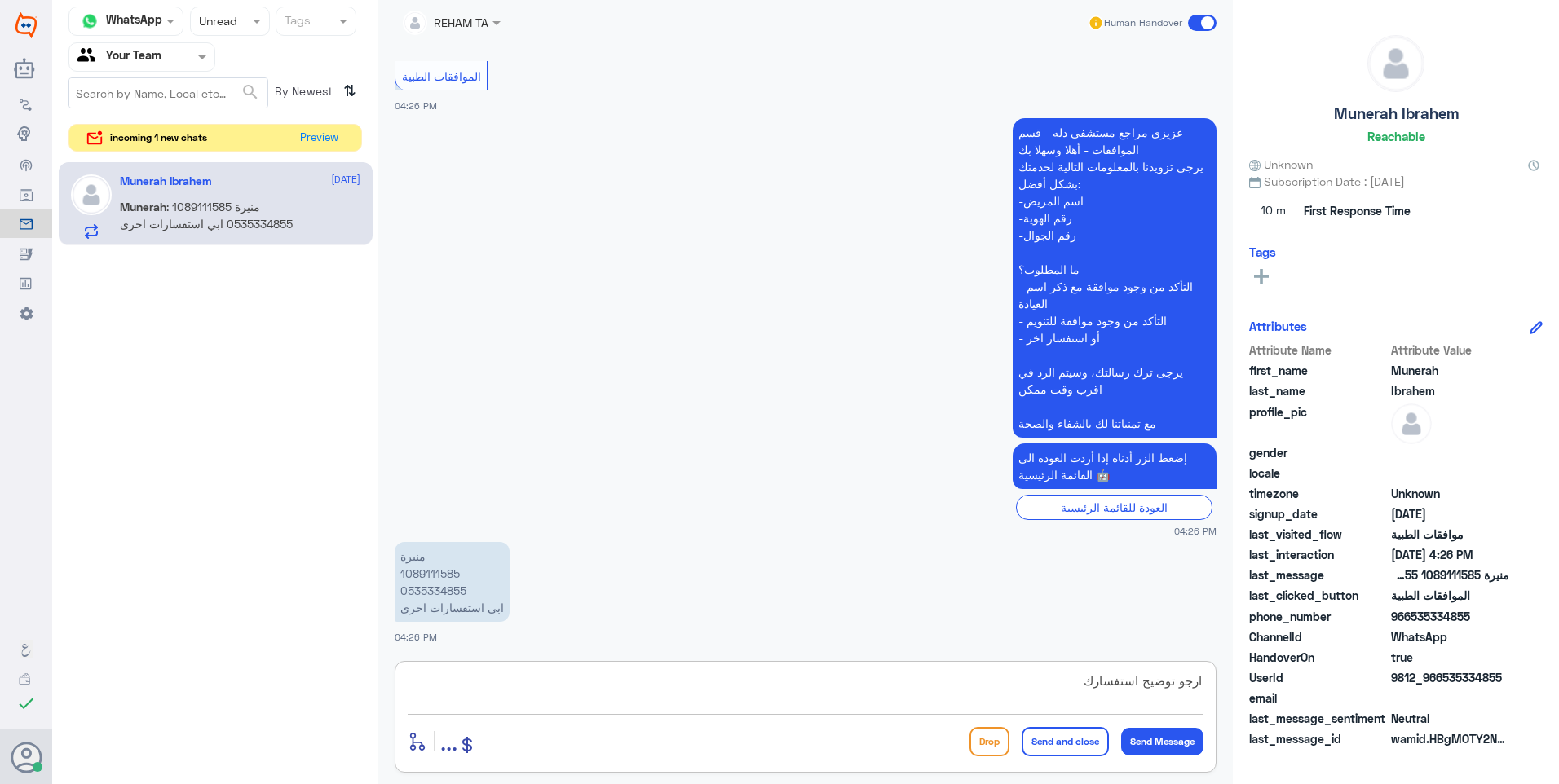
type textarea "ارجو توضيح استفسارك"
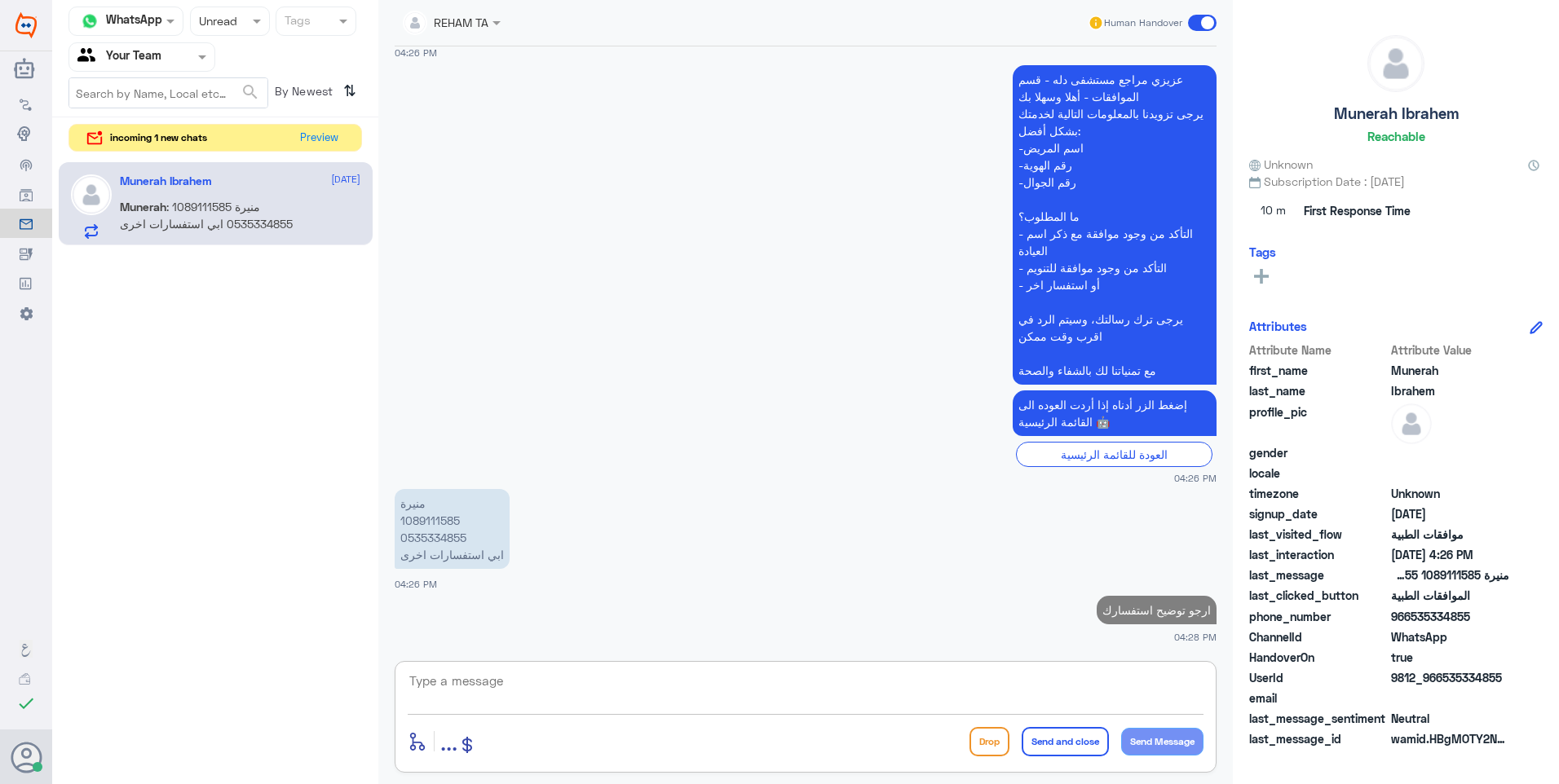
click at [323, 155] on div "Channel WhatsApp Status × Unread Tags Agent Filter Your Team search By Newest ⇅…" at bounding box center [216, 394] width 326 height 789
click at [330, 141] on button "Preview" at bounding box center [320, 138] width 51 height 25
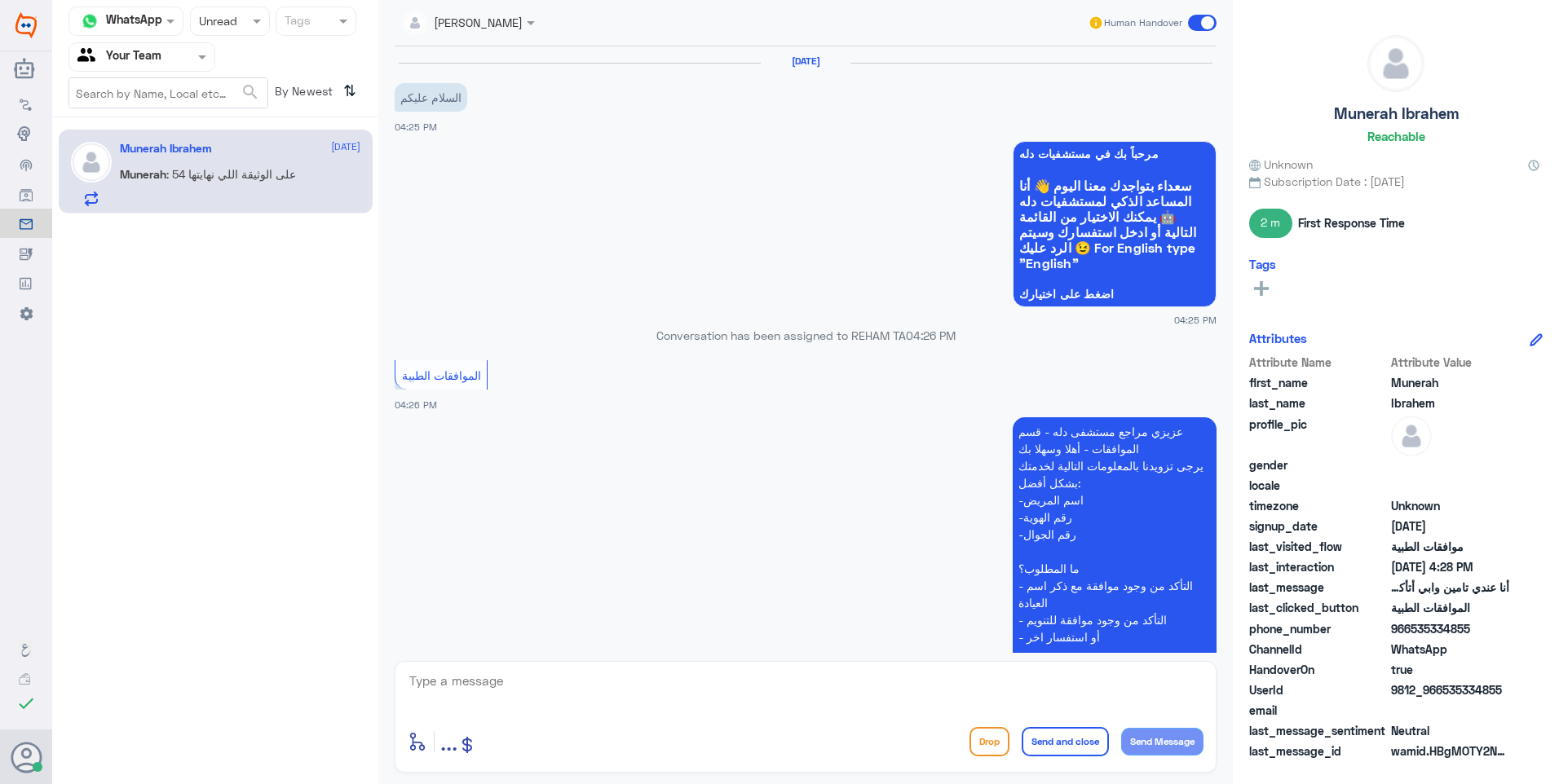
scroll to position [548, 0]
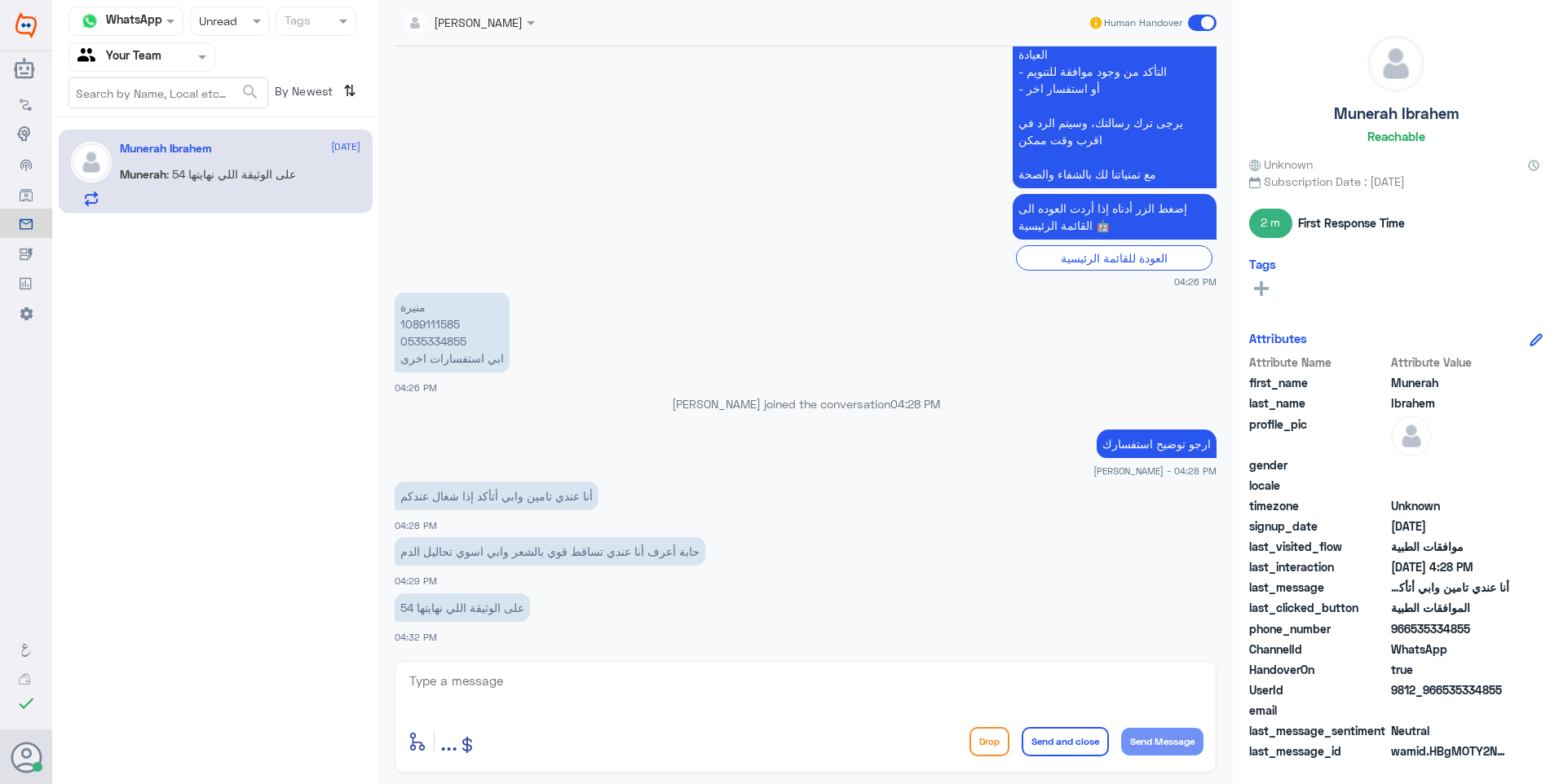
click at [500, 682] on textarea at bounding box center [804, 690] width 795 height 40
click at [424, 321] on p "منيرة 1089111585 0535334855 ابي استفسارات اخرى" at bounding box center [452, 333] width 115 height 80
copy p "1089111585"
click at [499, 783] on html "Dallah Hospitals Flow Builder Conversational Skills Broadcast Audience Inbox Gr…" at bounding box center [779, 392] width 1559 height 784
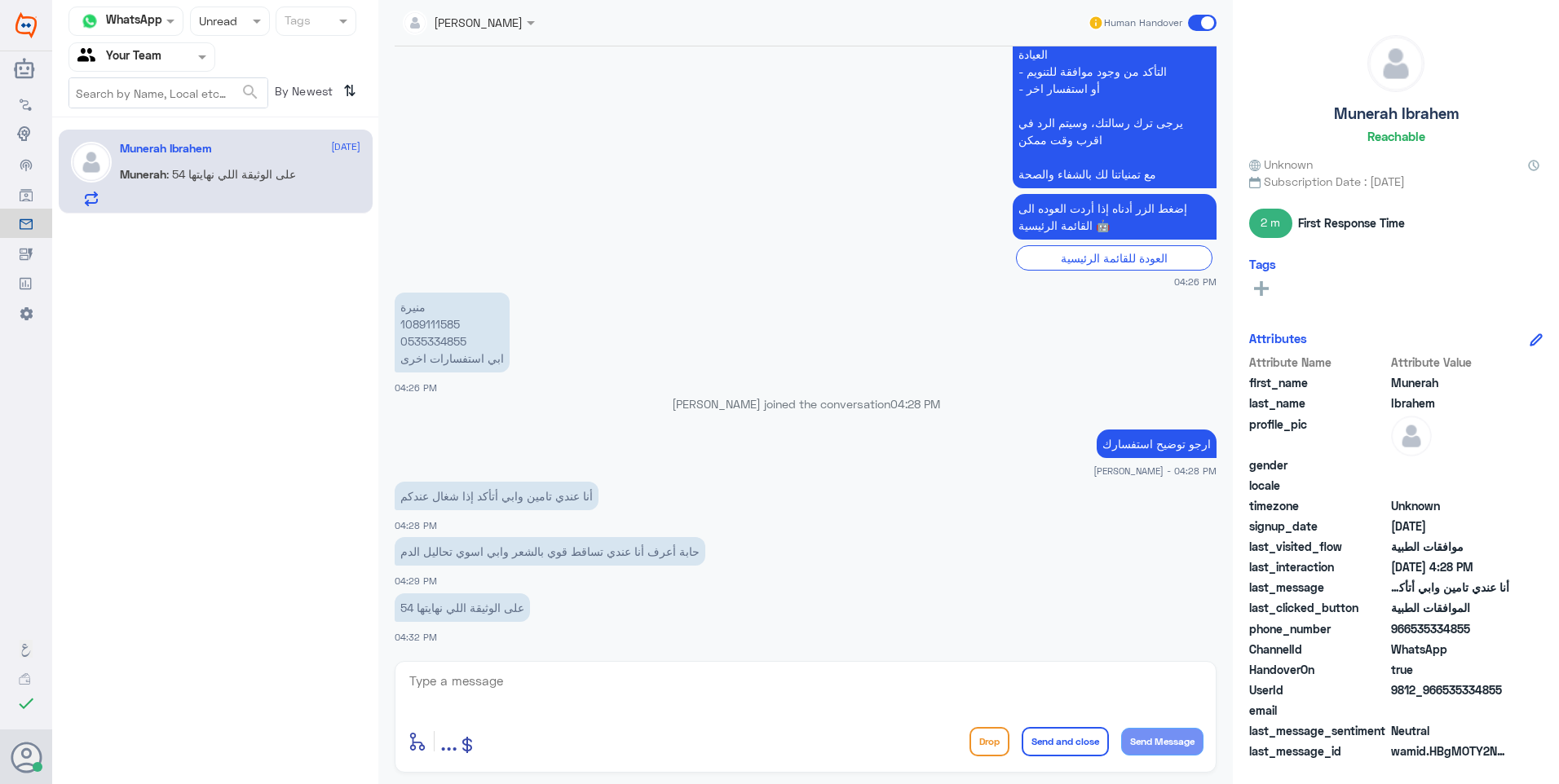
click at [445, 319] on p "منيرة 1089111585 0535334855 ابي استفسارات اخرى" at bounding box center [452, 333] width 115 height 80
copy p "1089111585"
click at [418, 690] on textarea at bounding box center [804, 690] width 795 height 40
type textarea "ي"
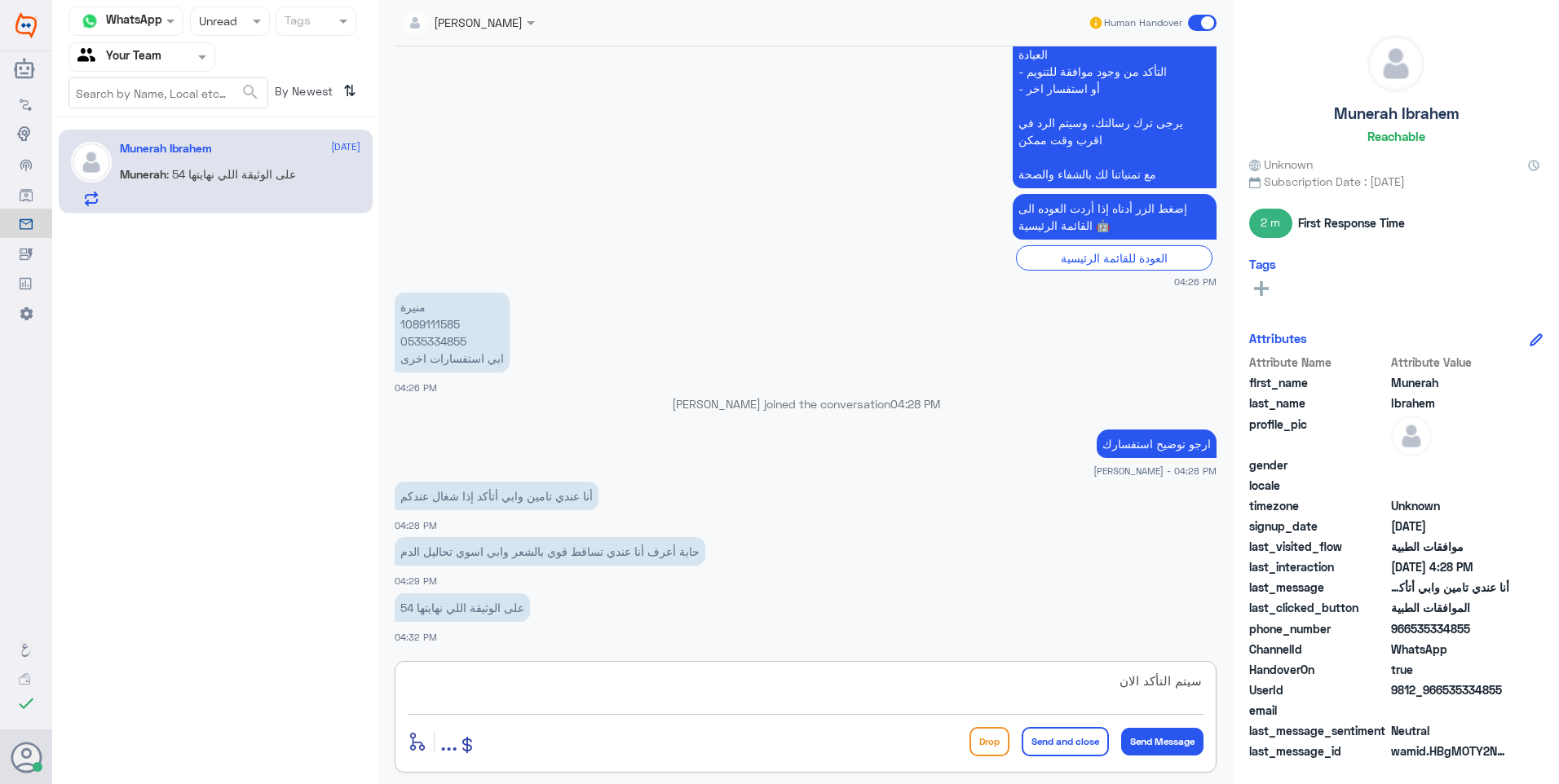
type textarea "سيتم التأكد الان"
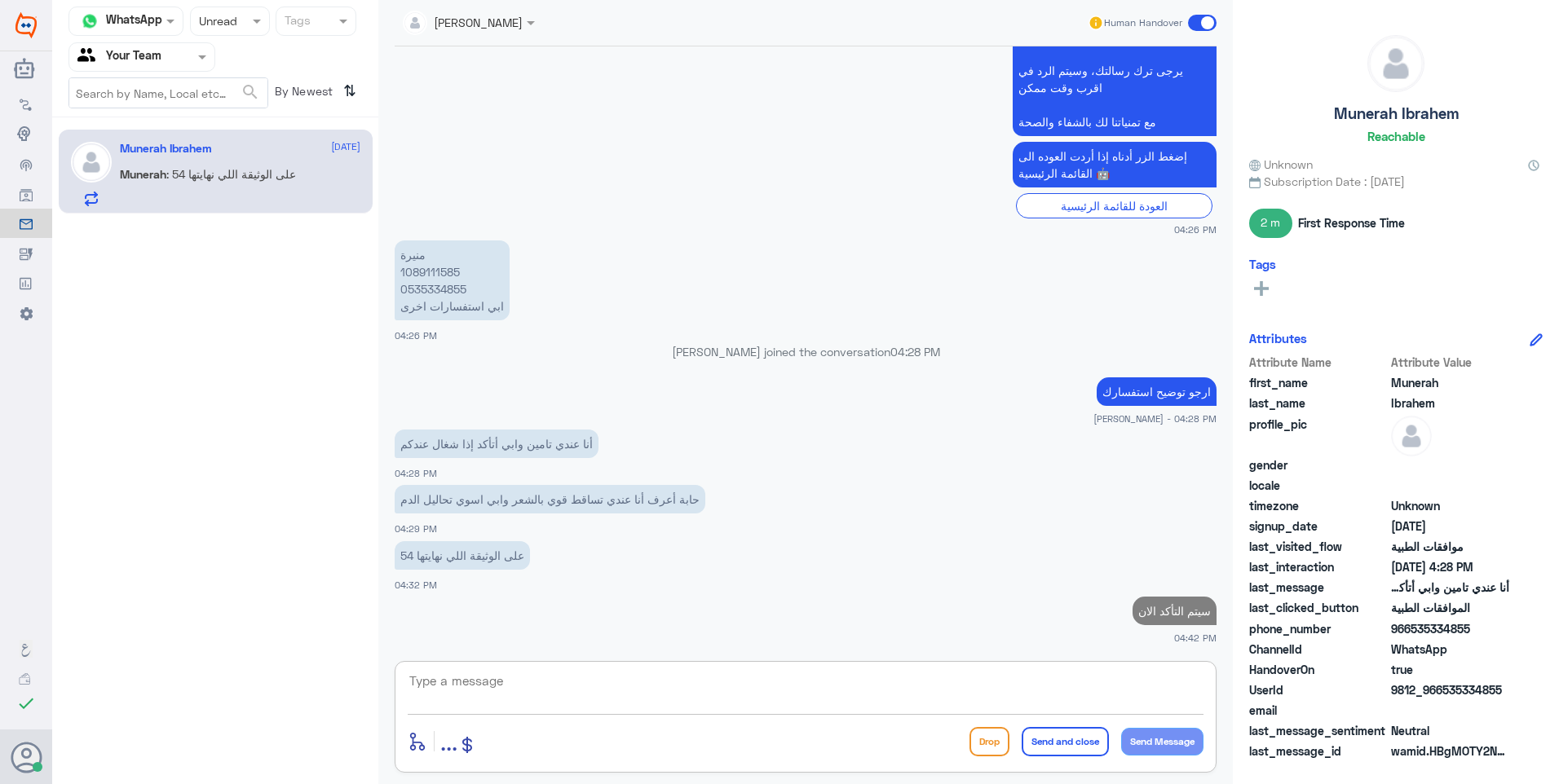
click at [424, 560] on p "على الوثيقة اللي نهايتها 54" at bounding box center [462, 555] width 135 height 28
copy div "على الوثيقة اللي نهايتها 54"
click at [1050, 675] on textarea at bounding box center [804, 690] width 795 height 40
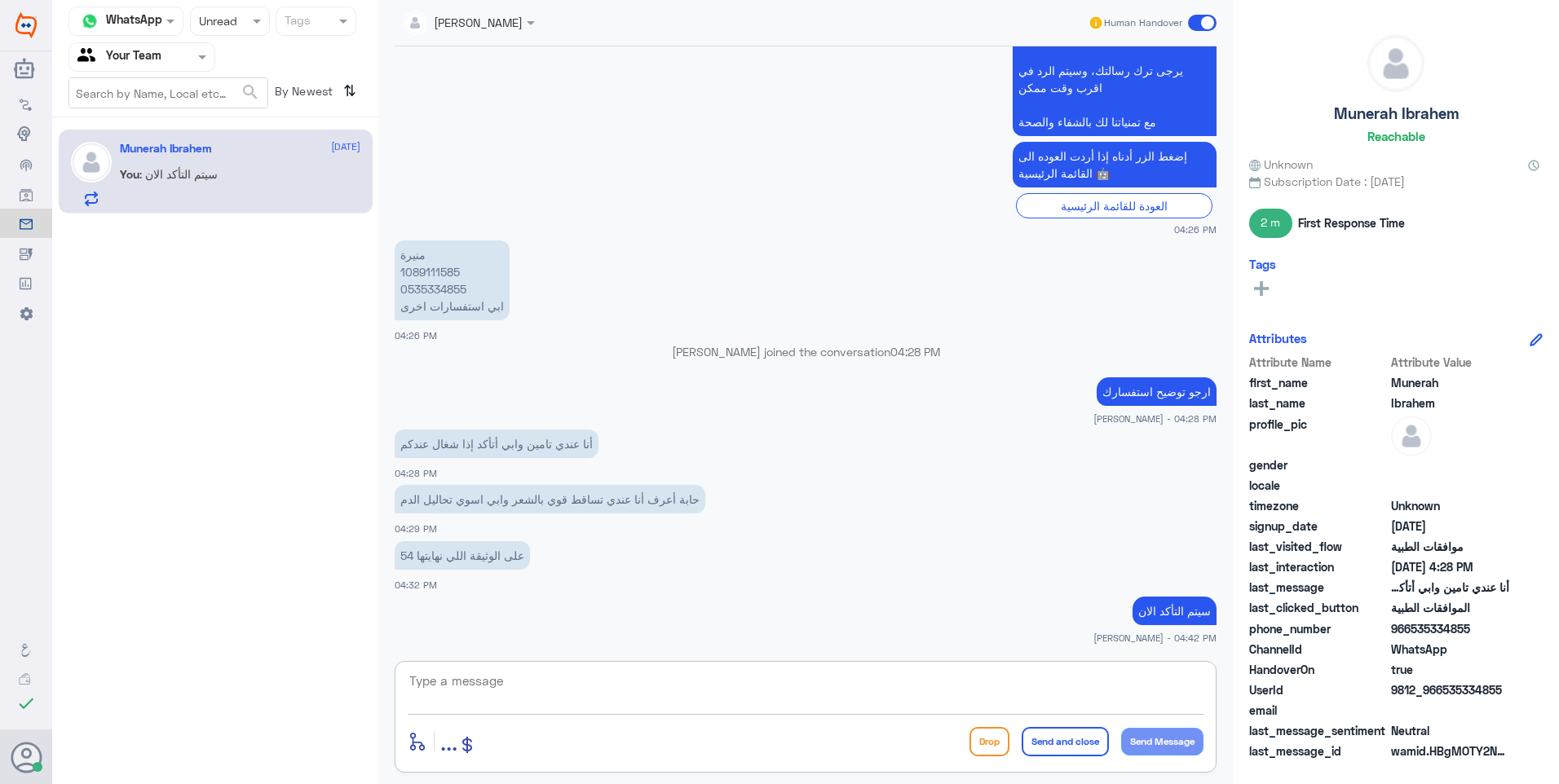
paste textarea "لاغير مغطى له دلة"
click at [1201, 683] on textarea "لاغير مغطى له دلة" at bounding box center [804, 690] width 795 height 40
click at [1095, 681] on textarea "للاسف غير مغطى له دلة" at bounding box center [804, 690] width 795 height 40
click at [1095, 682] on textarea "للاسف غير مغطى له في [GEOGRAPHIC_DATA]" at bounding box center [804, 690] width 795 height 40
type textarea "للاسف غير مغطى لك في [GEOGRAPHIC_DATA]"
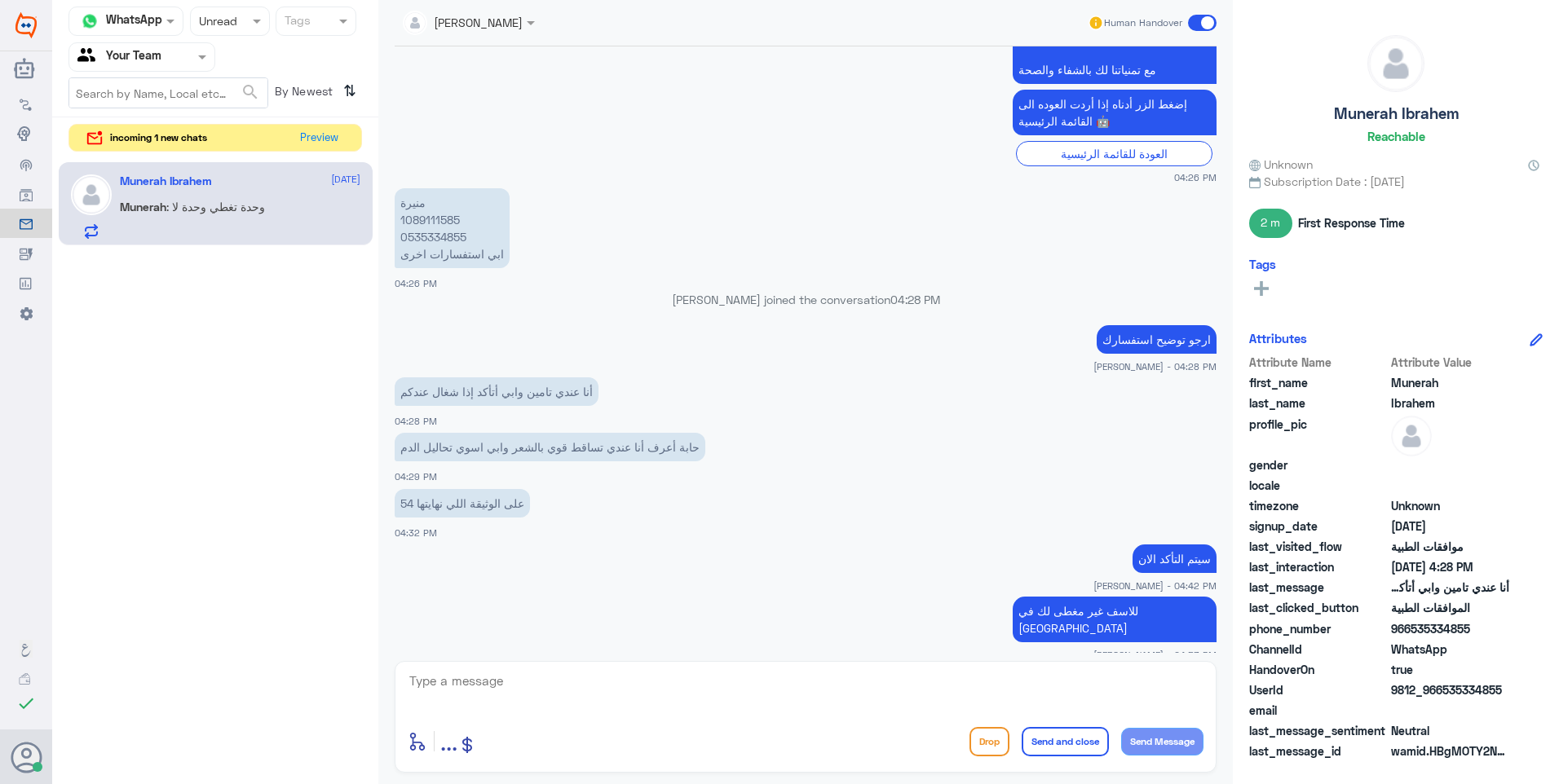
scroll to position [764, 0]
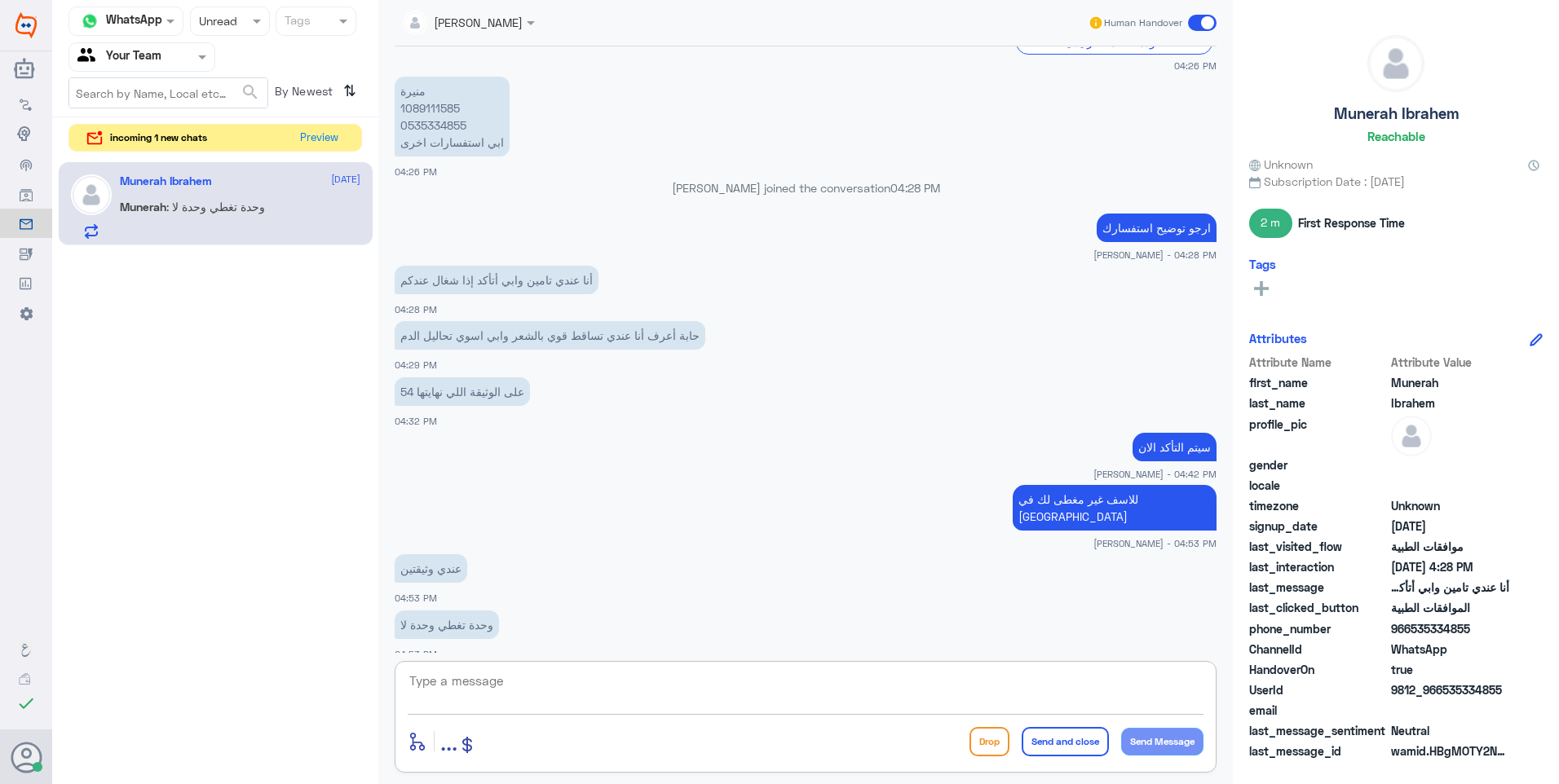
click at [450, 396] on p "على الوثيقة اللي نهايتها 54" at bounding box center [462, 391] width 135 height 28
copy div "على الوثيقة اللي نهايتها 54"
click at [1053, 671] on textarea at bounding box center [804, 690] width 795 height 40
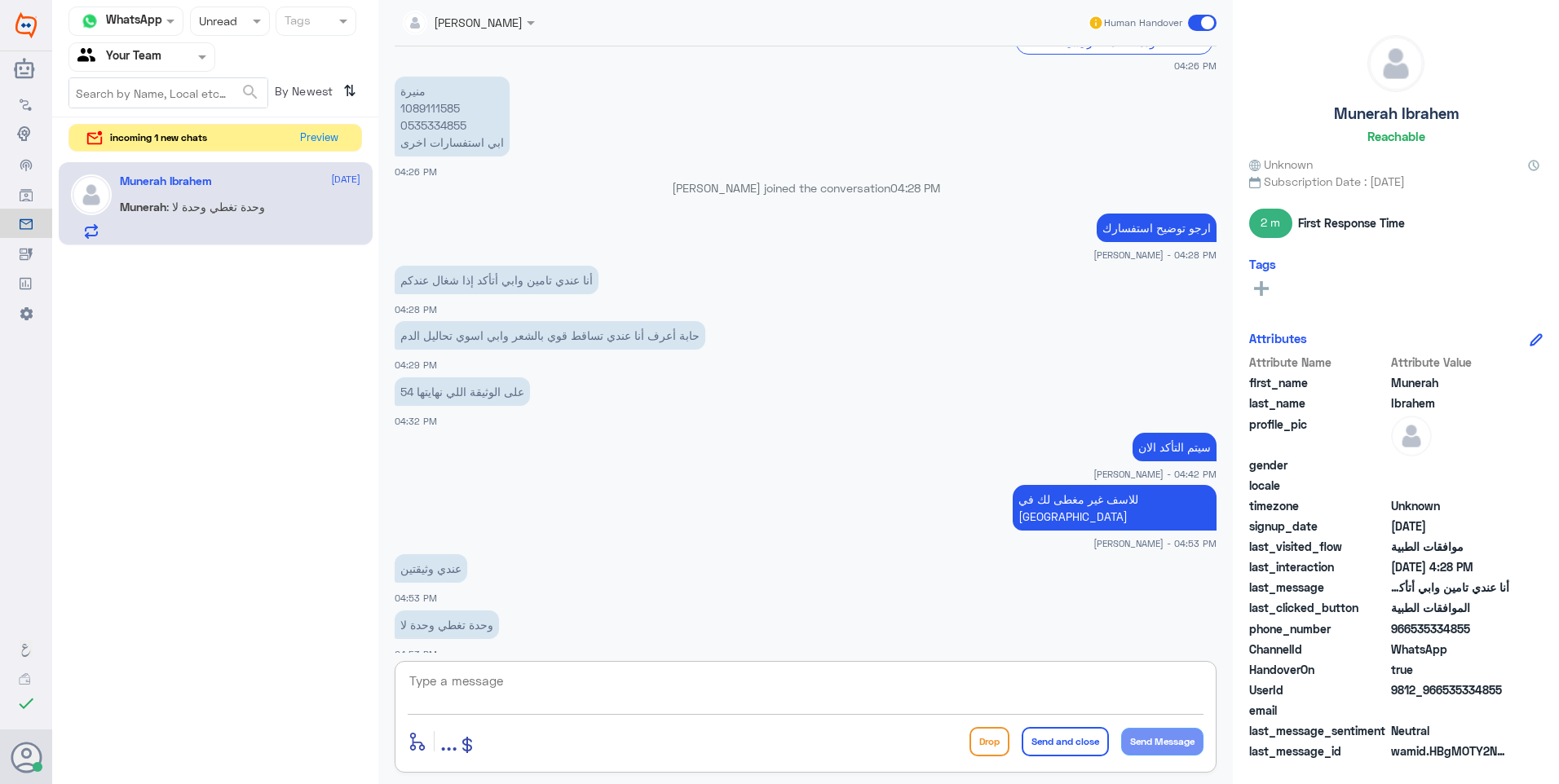
paste textarea "على الوثيقة اللي نهايتها 54"
click at [1115, 506] on p "للاسف غير مغطى لك في [GEOGRAPHIC_DATA]" at bounding box center [1115, 508] width 204 height 45
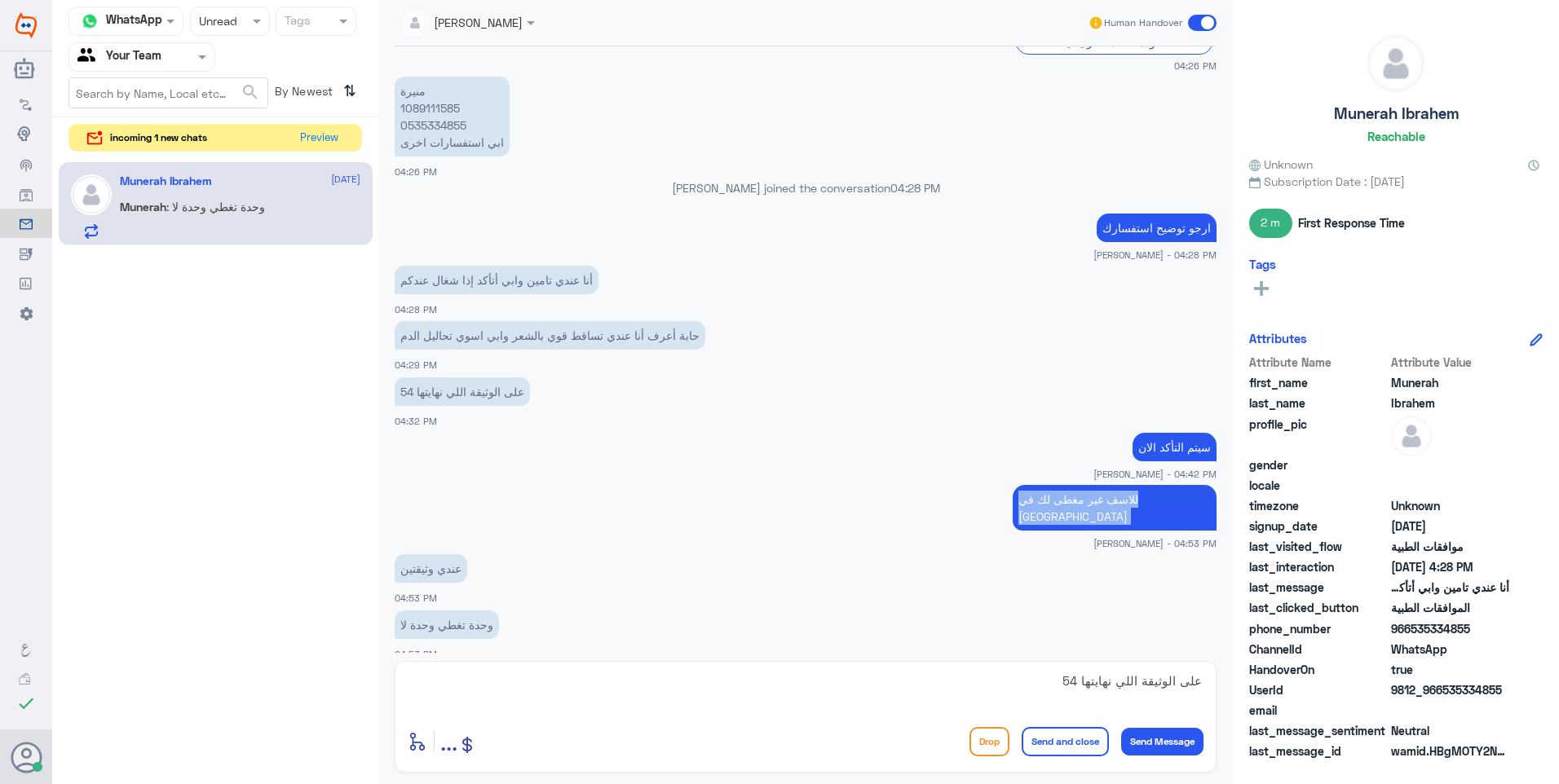
copy div "للاسف غير مغطى لك في [GEOGRAPHIC_DATA]"
drag, startPoint x: 1204, startPoint y: 690, endPoint x: 1204, endPoint y: 638, distance: 52.0
click at [1204, 638] on div "SOMYH ALI Human Handover [DATE] السلام عليكم 04:25 PM مرحباً بك في مستشفيات دله…" at bounding box center [805, 394] width 854 height 789
drag, startPoint x: 1204, startPoint y: 638, endPoint x: 1193, endPoint y: 673, distance: 36.7
click at [1193, 673] on textarea "على الوثيقة اللي نهايتها 54" at bounding box center [804, 690] width 795 height 40
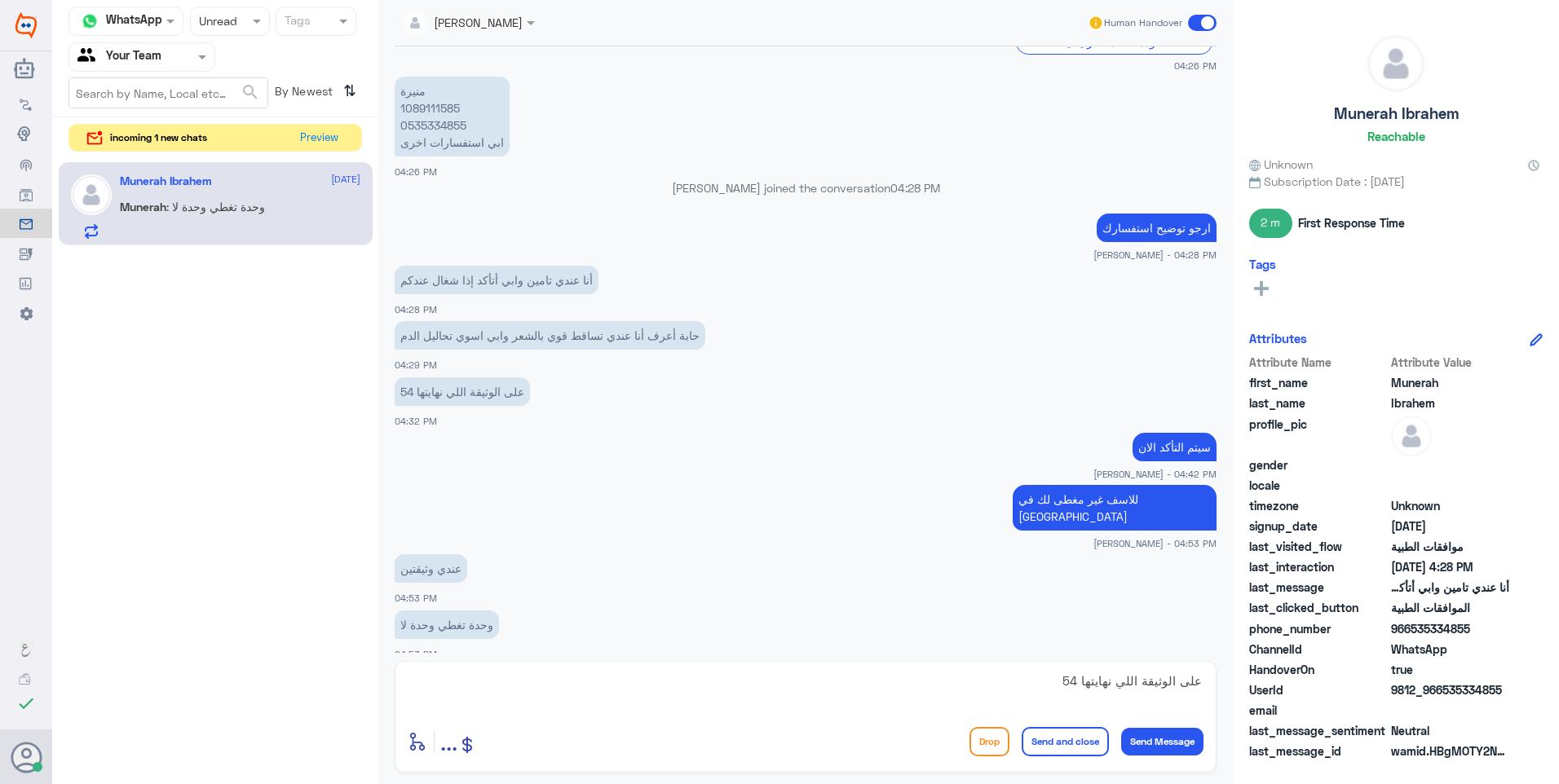
click at [1198, 644] on div "[DATE] السلام عليكم 04:25 PM مرحباً بك في مستشفيات دله سعداء بتواجدك معنا [DATE…" at bounding box center [805, 349] width 838 height 606
click at [1194, 687] on textarea "على الوثيقة اللي نهايتها 54" at bounding box center [804, 690] width 795 height 40
paste textarea "للاسف غير مغطى لك في [GEOGRAPHIC_DATA]"
type textarea "للاسف غير مغطى لك في دلة على الوثيقة اللي نهايتها 54"
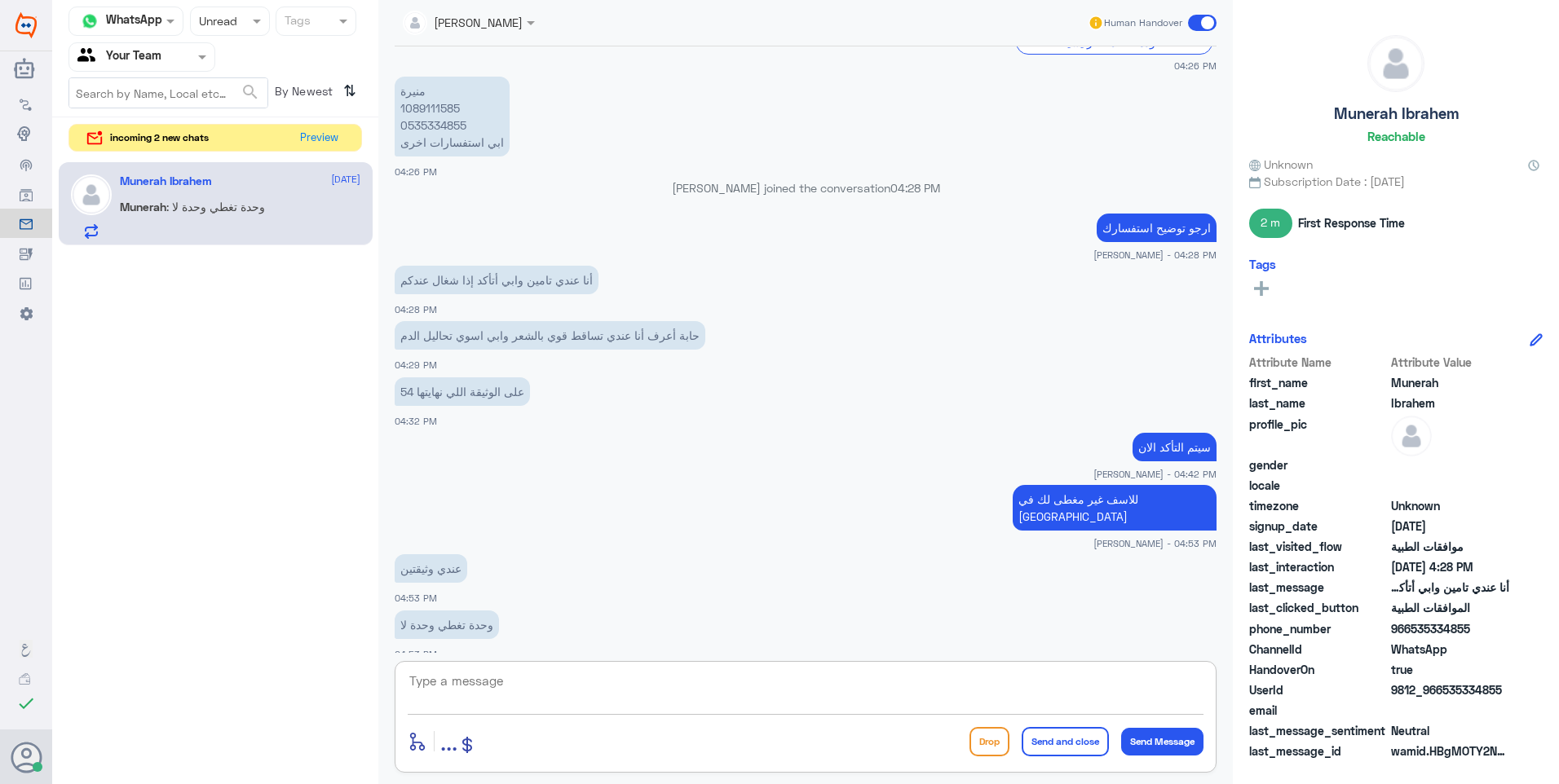
scroll to position [834, 0]
